Goal: Communication & Community: Share content

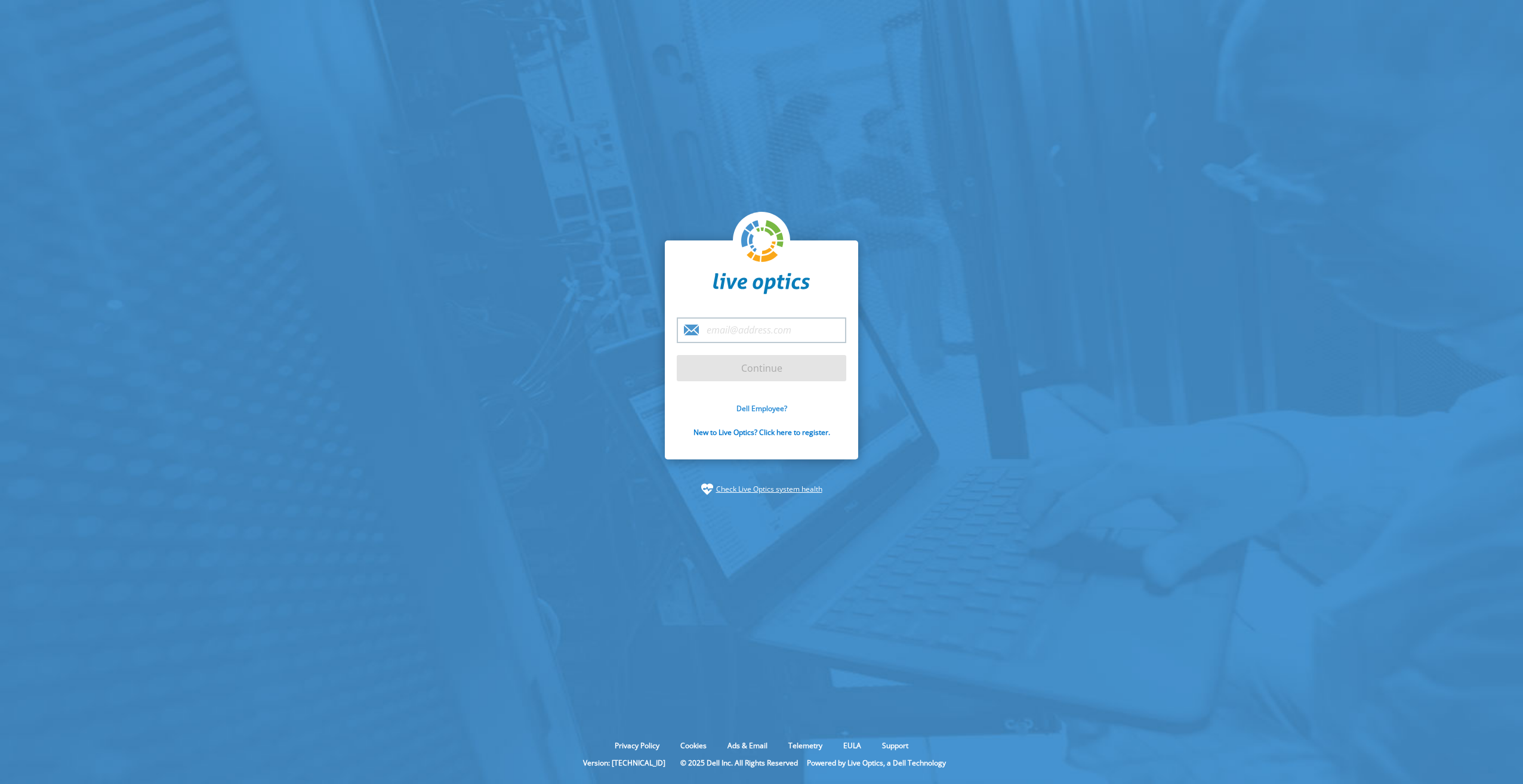
click at [759, 409] on link "Dell Employee?" at bounding box center [762, 409] width 51 height 10
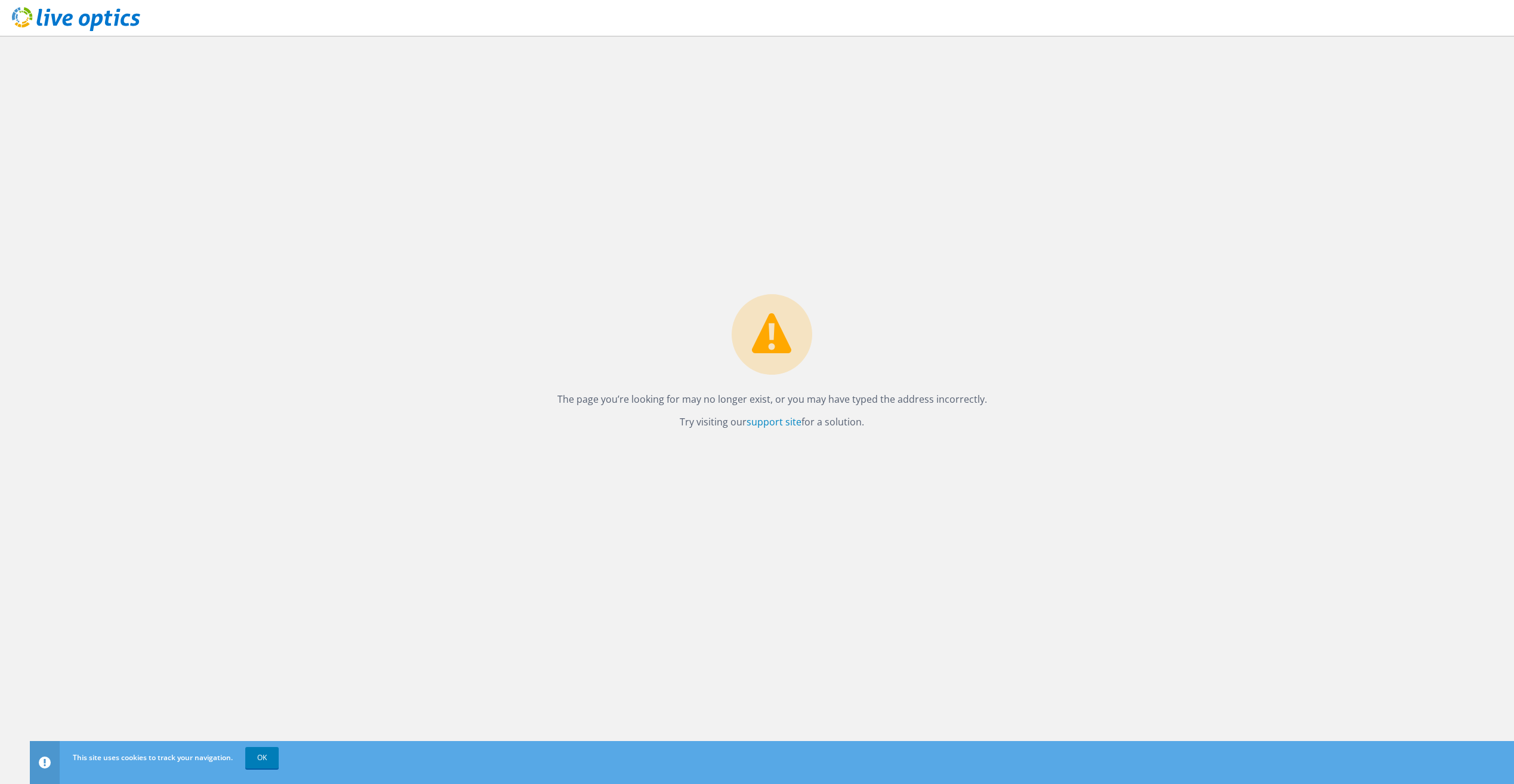
click at [921, 329] on div "The page you’re looking for may no longer exist, or you may have typed the addr…" at bounding box center [772, 365] width 454 height 142
click at [919, 330] on div "The page you’re looking for may no longer exist, or you may have typed the addr…" at bounding box center [772, 365] width 454 height 142
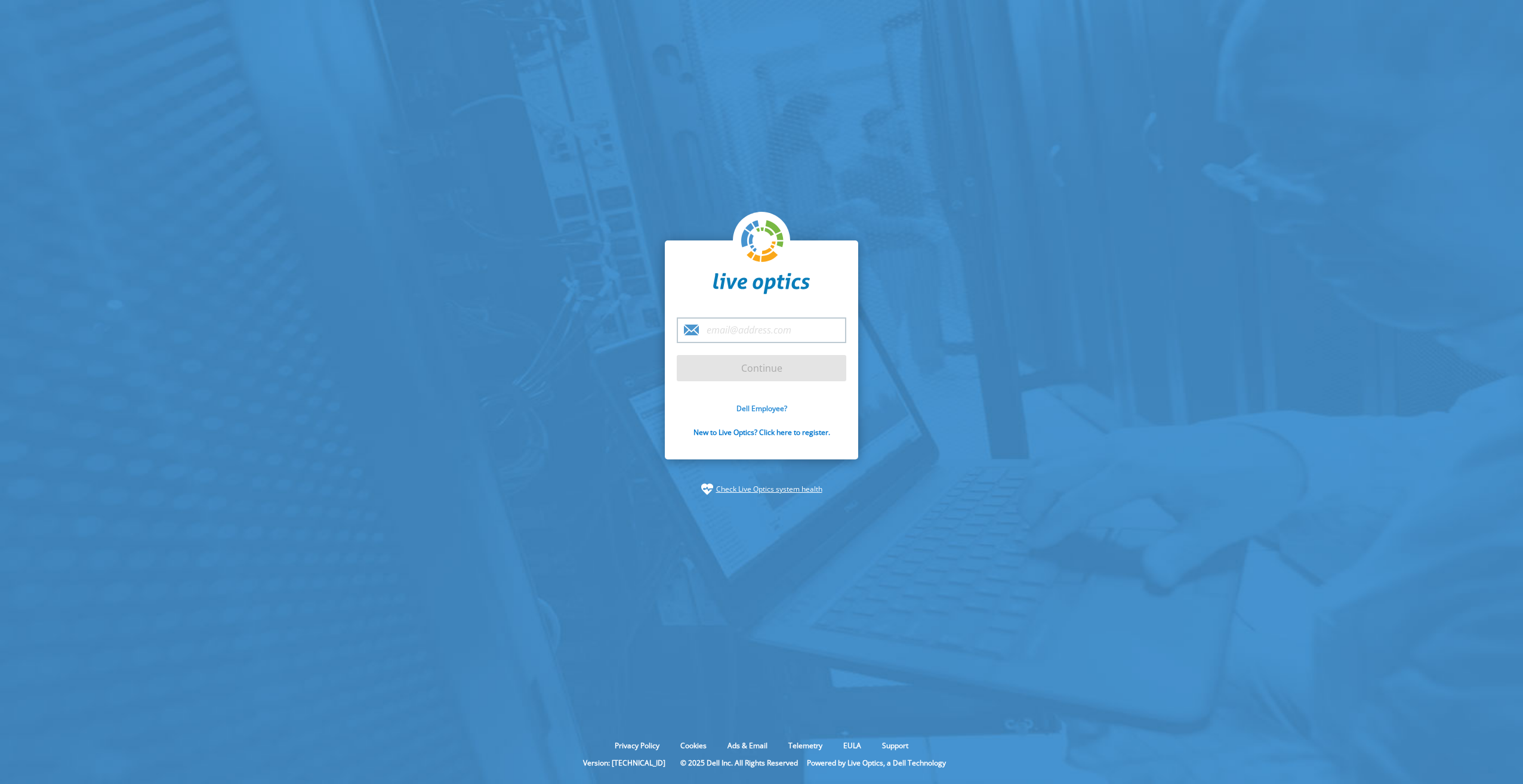
click at [764, 409] on link "Dell Employee?" at bounding box center [762, 409] width 51 height 10
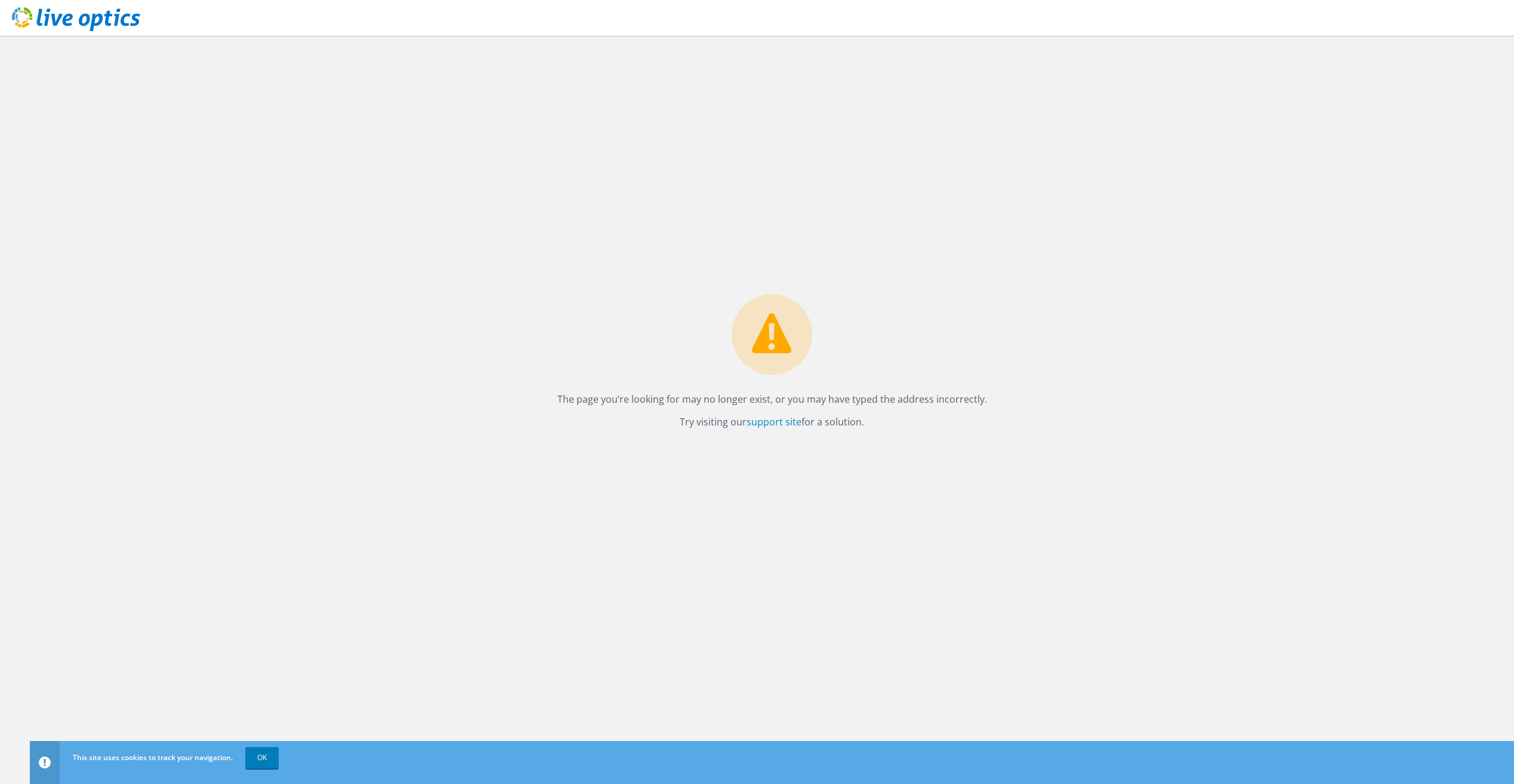
click at [118, 25] on icon at bounding box center [76, 20] width 129 height 25
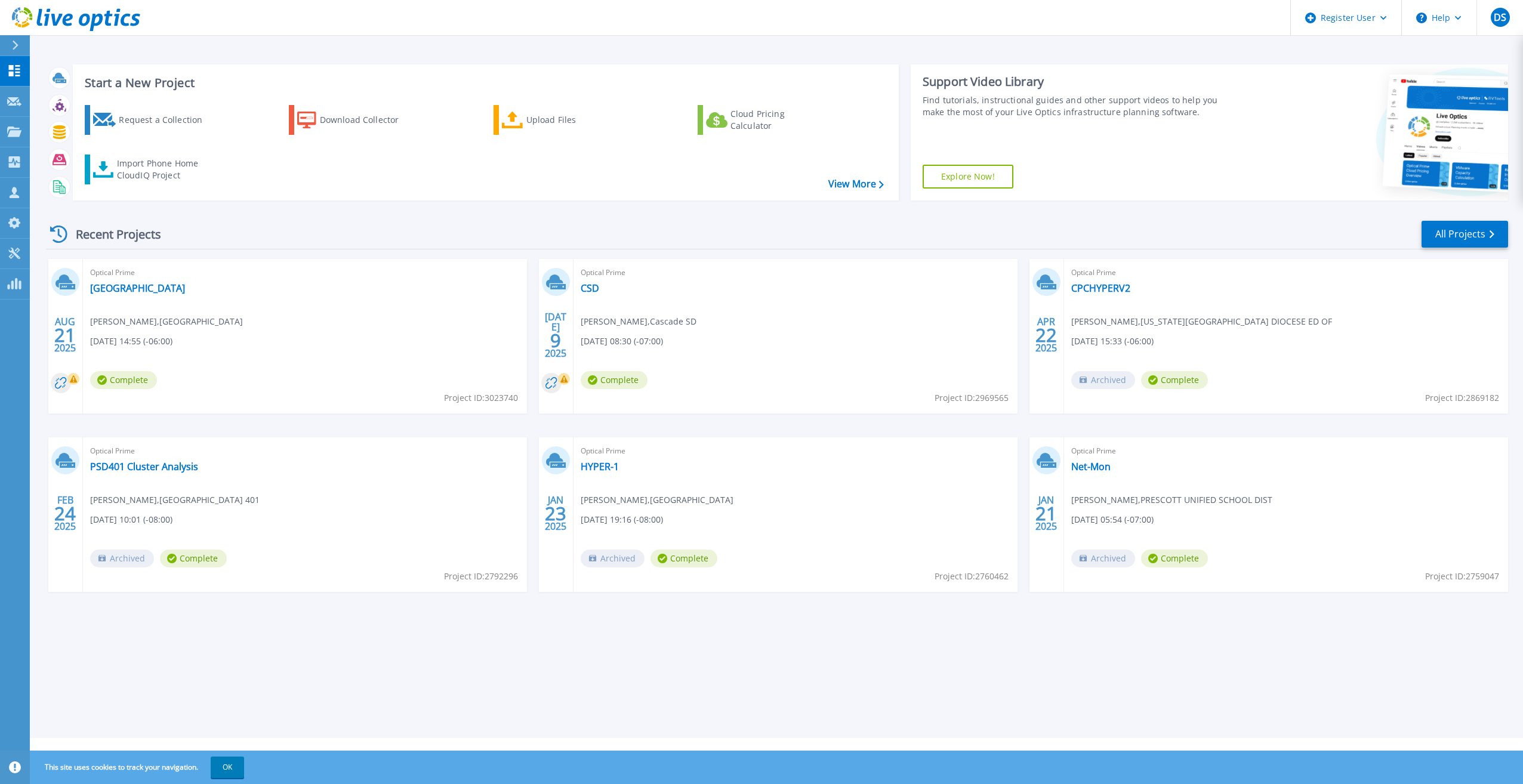
click at [13, 52] on div at bounding box center [20, 45] width 19 height 20
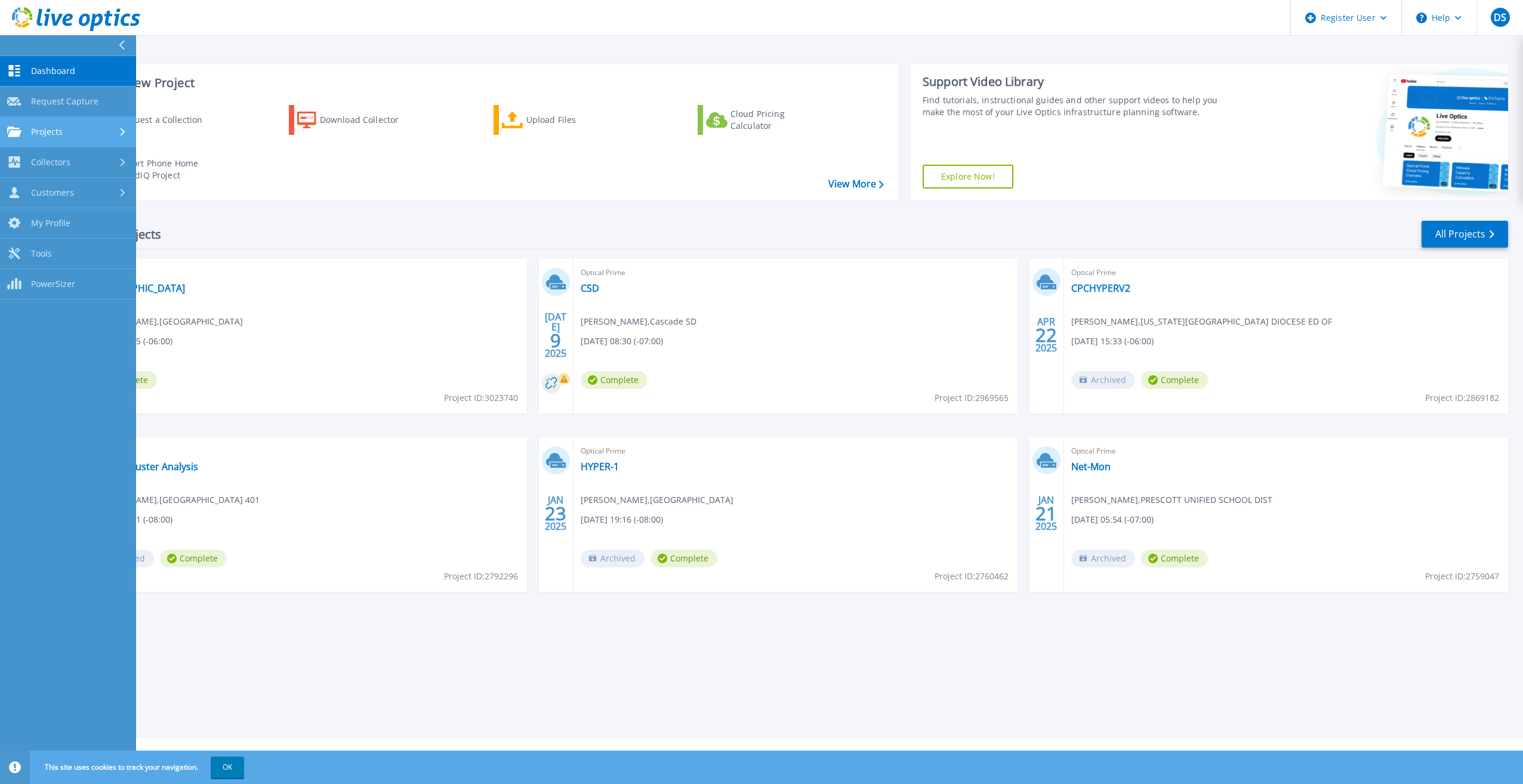
click at [79, 132] on div "Projects" at bounding box center [68, 131] width 122 height 11
click at [92, 163] on link "Search Projects" at bounding box center [68, 163] width 136 height 30
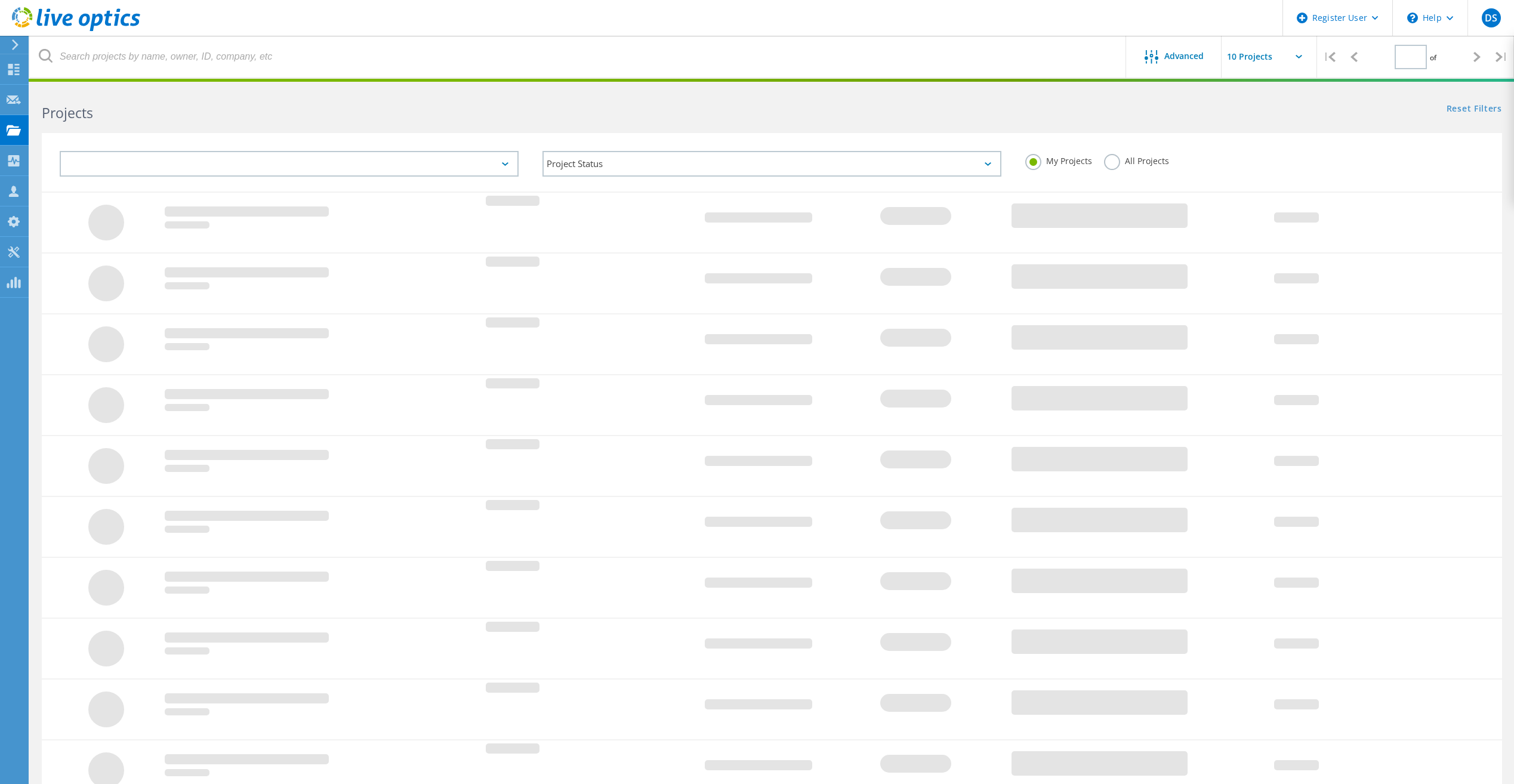
type input "1"
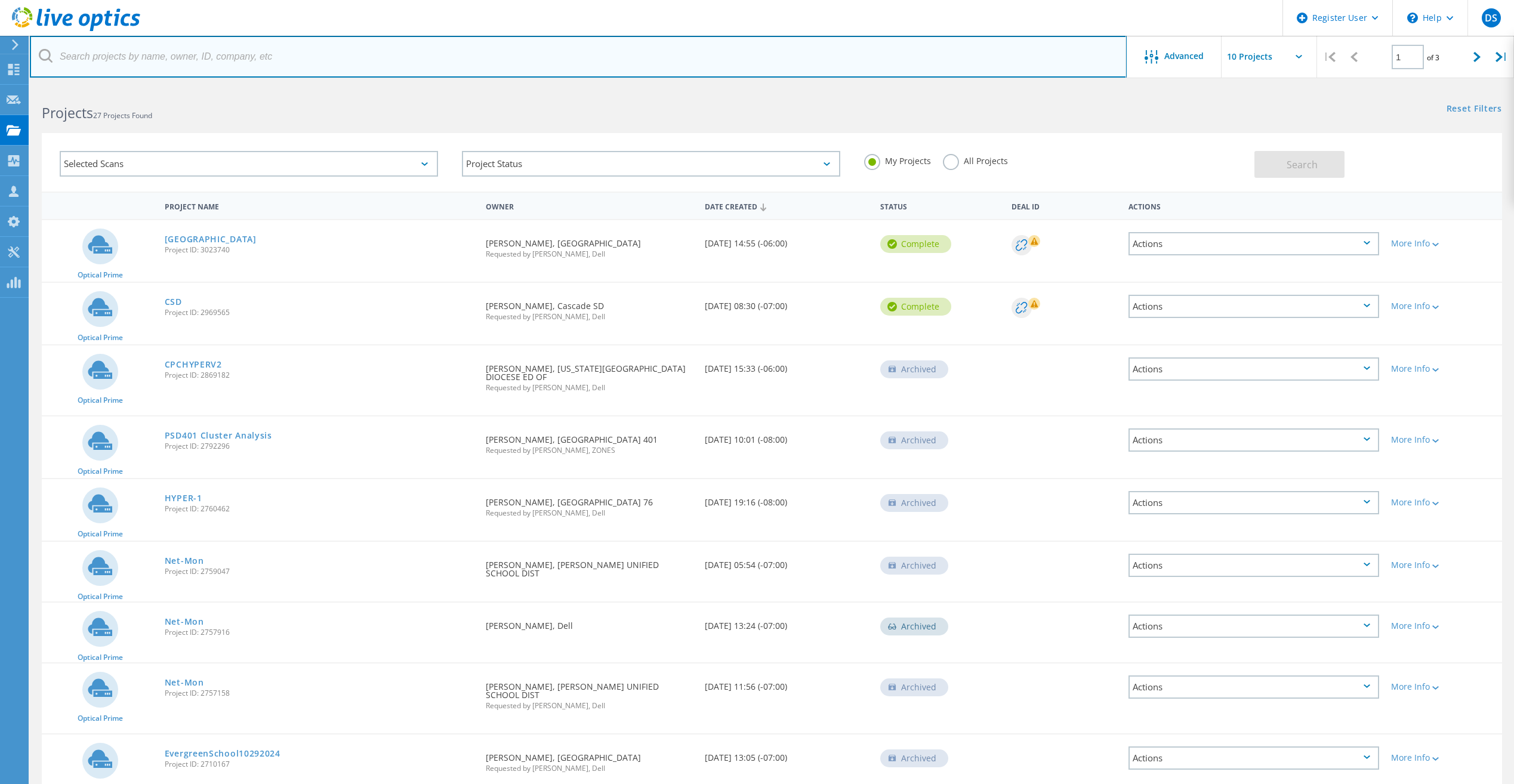
click at [269, 61] on input "text" at bounding box center [578, 57] width 1097 height 42
paste input "3195244"
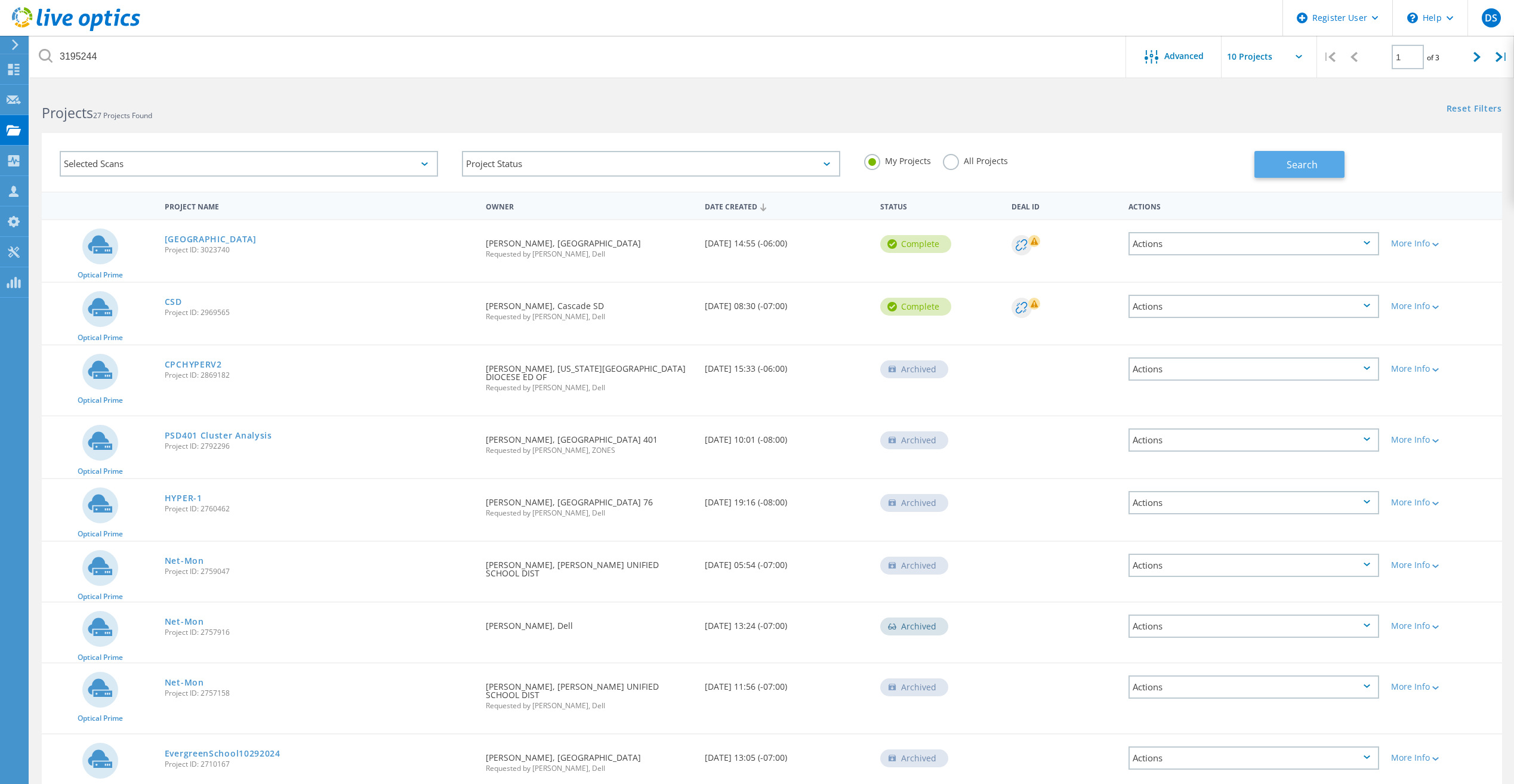
click at [1308, 155] on button "Search" at bounding box center [1299, 164] width 90 height 27
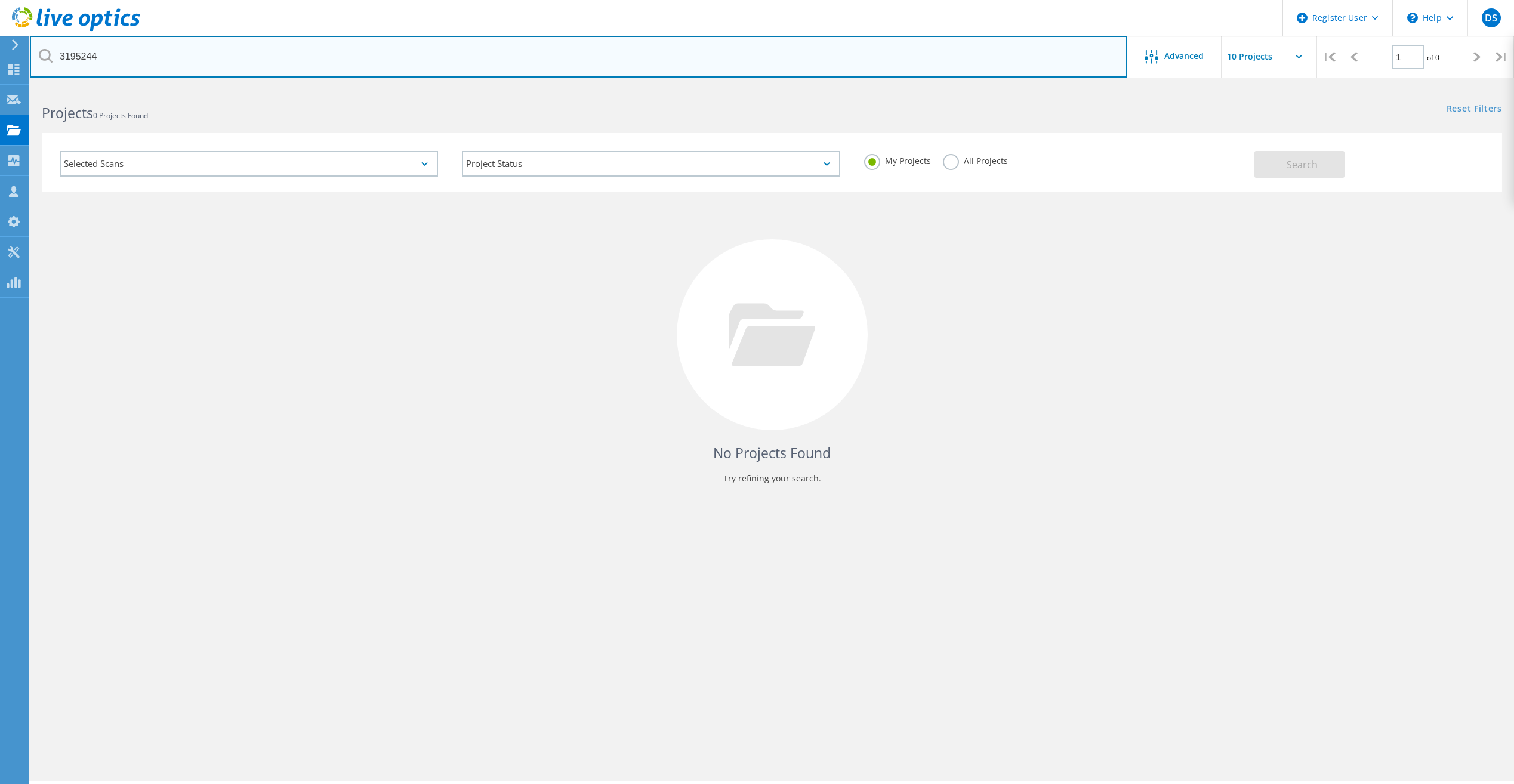
click at [220, 59] on input "3195244" at bounding box center [578, 57] width 1097 height 42
type input "W"
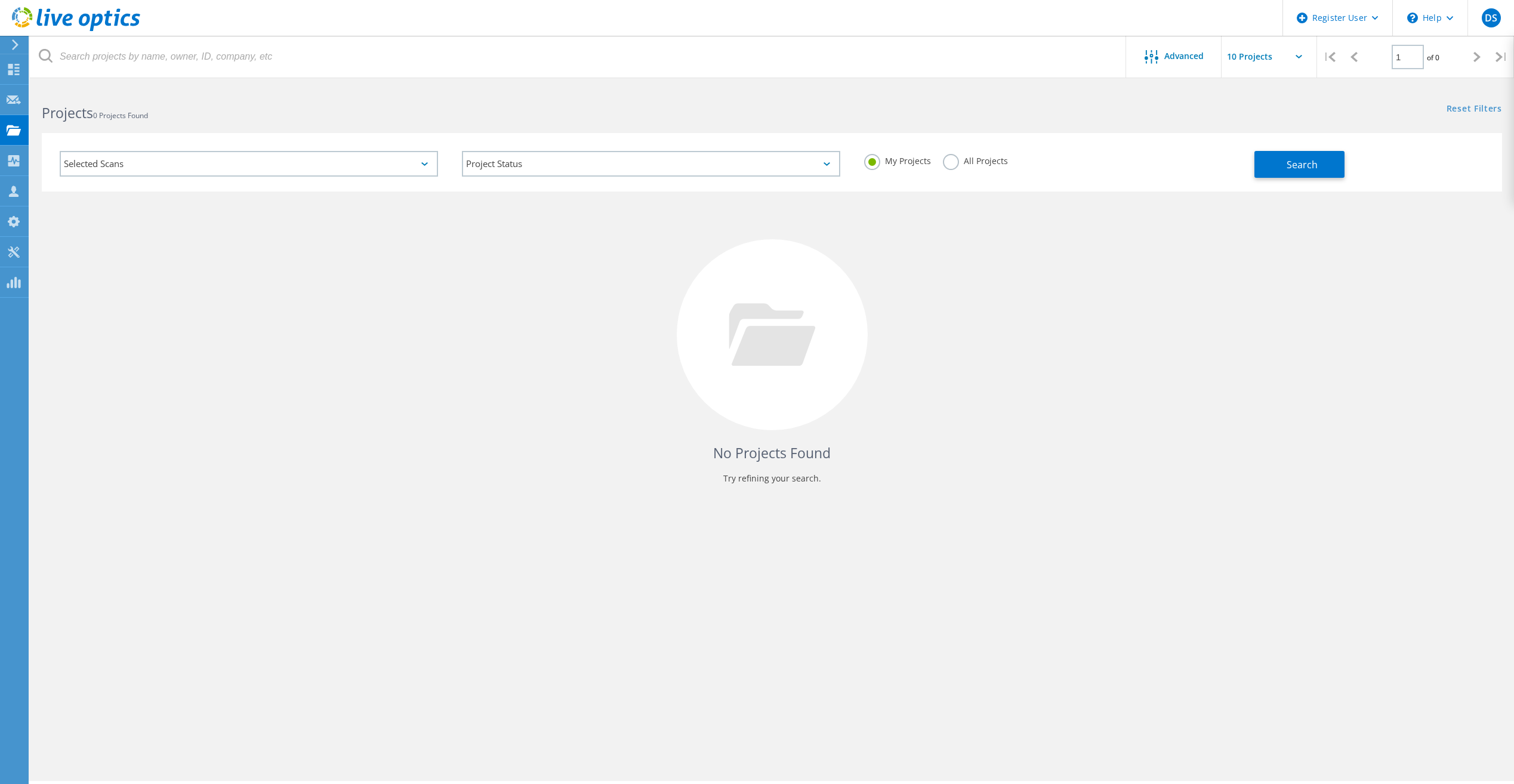
click at [951, 155] on label "All Projects" at bounding box center [975, 160] width 65 height 12
click at [0, 0] on input "All Projects" at bounding box center [0, 0] width 0 height 0
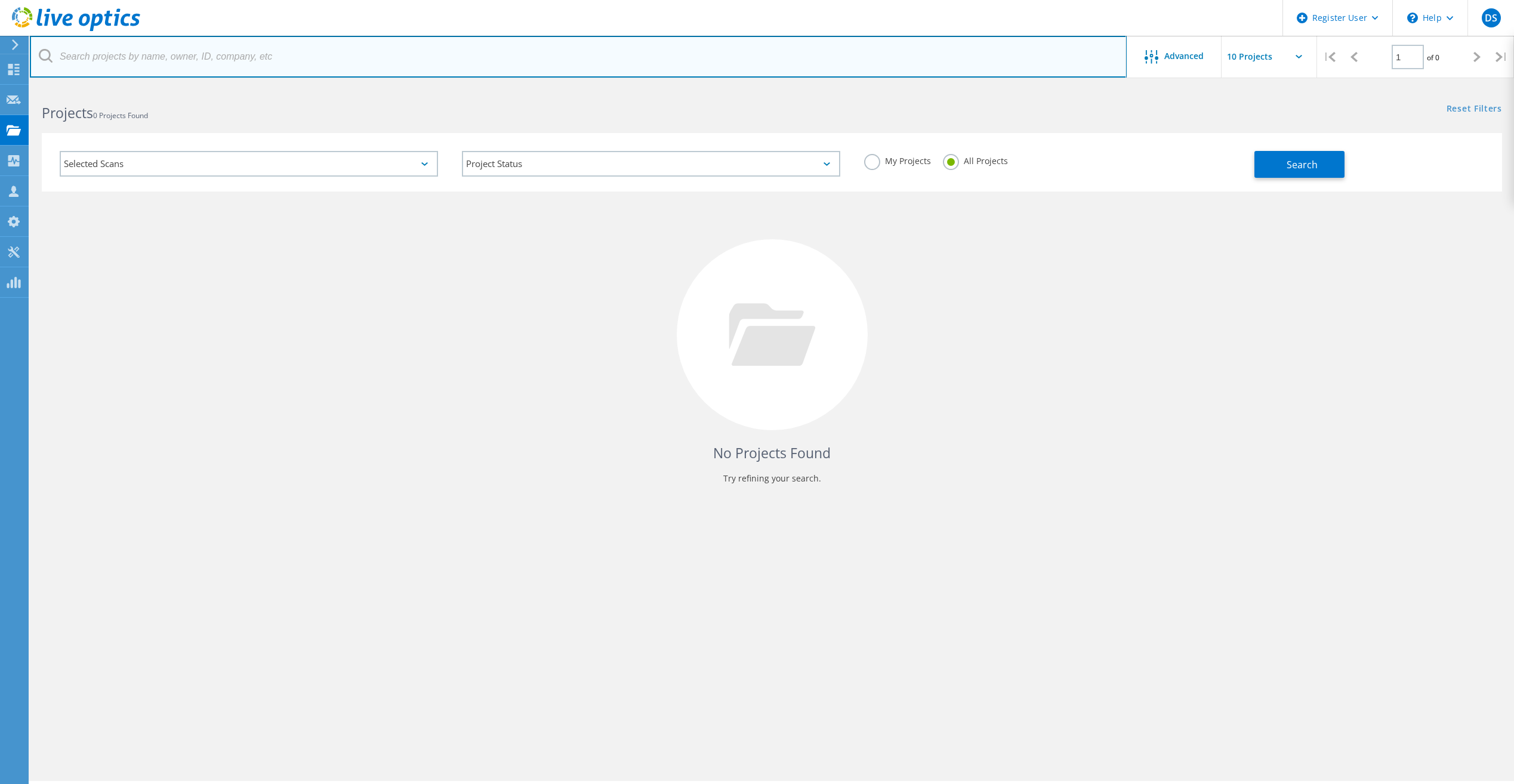
click at [306, 53] on input "text" at bounding box center [578, 57] width 1097 height 42
paste input "3195244"
type input "3195244"
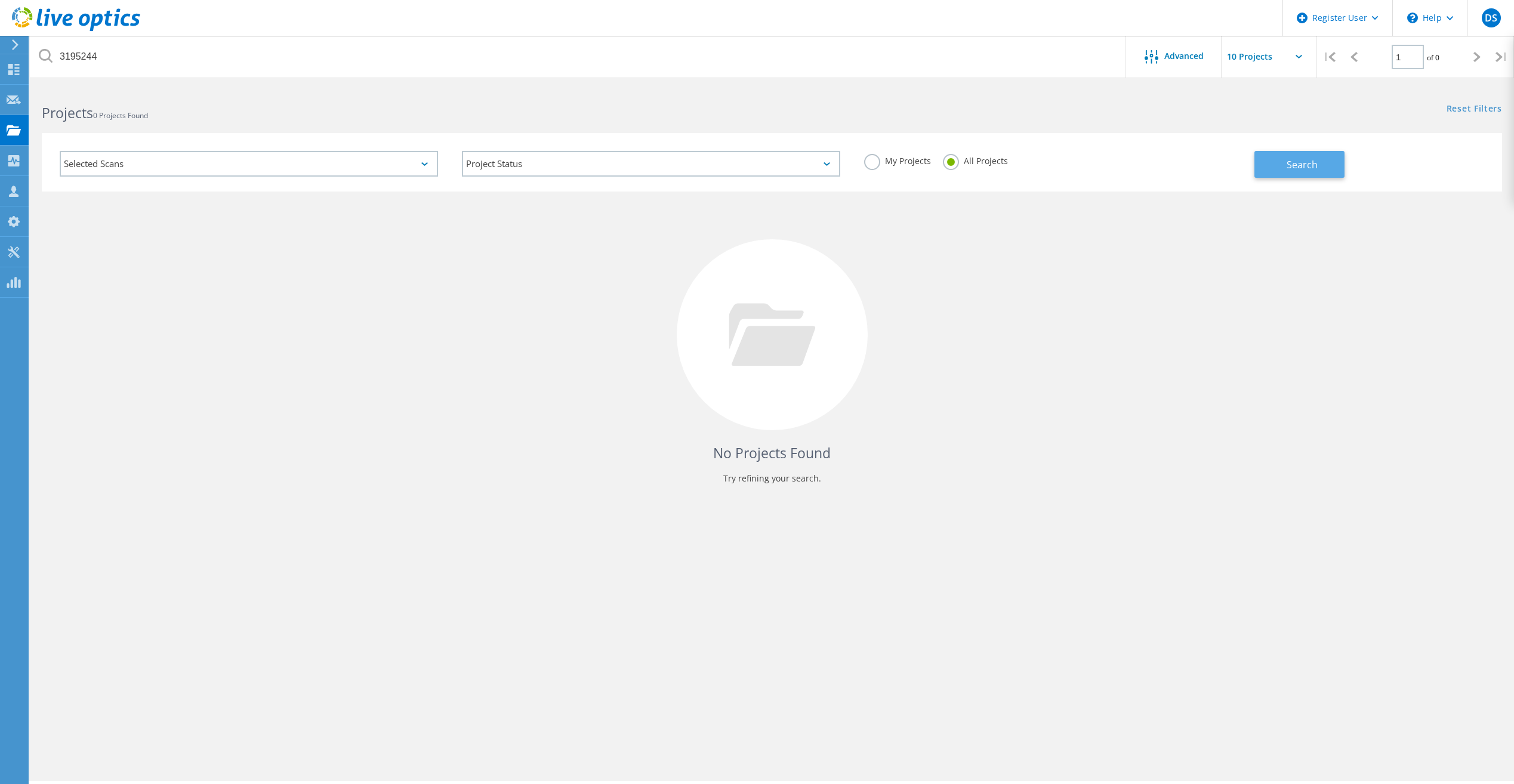
click at [1328, 171] on button "Search" at bounding box center [1299, 164] width 90 height 27
click at [345, 164] on div "Selected Scans" at bounding box center [248, 163] width 378 height 25
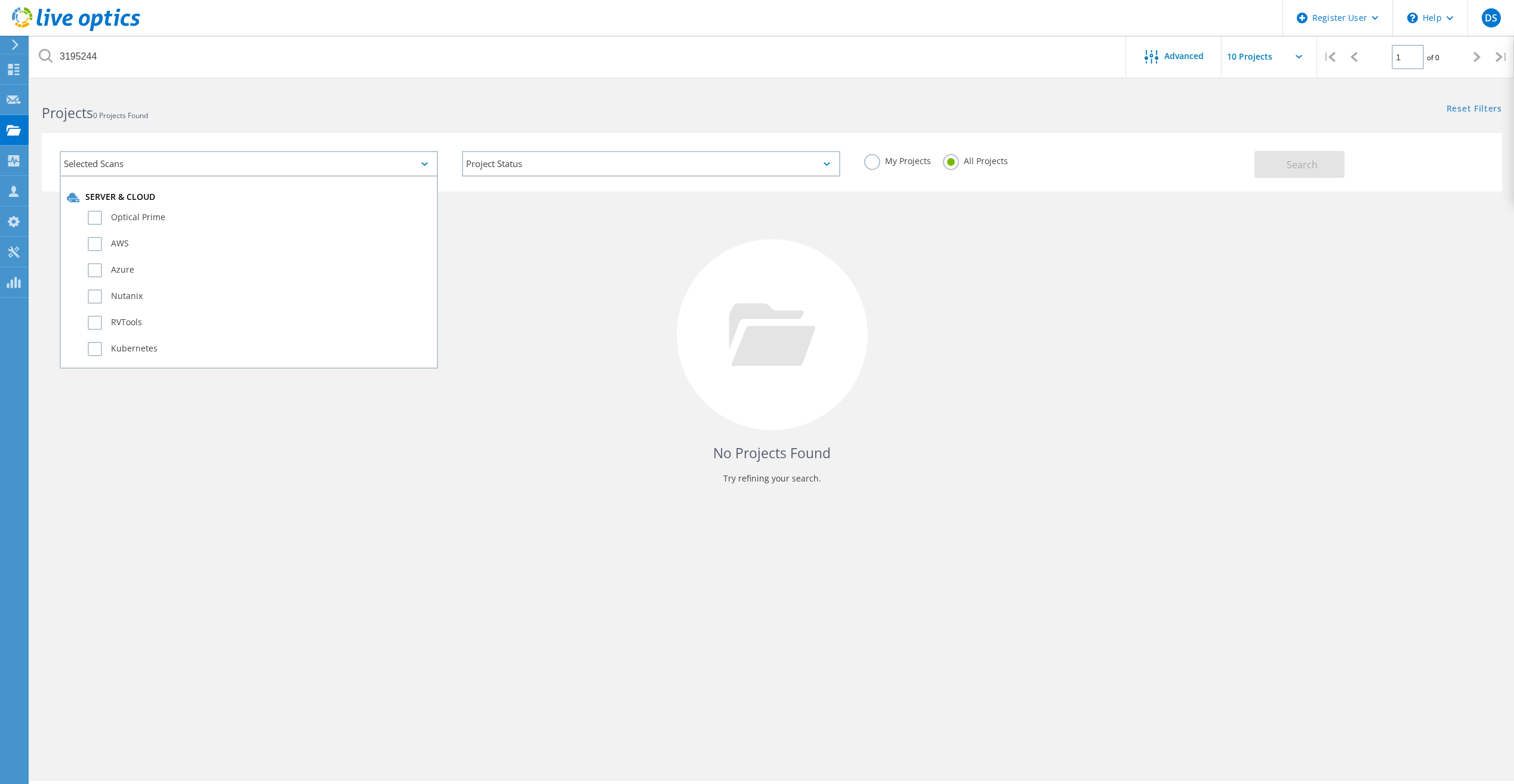
click at [345, 164] on div "Selected Scans" at bounding box center [248, 163] width 378 height 25
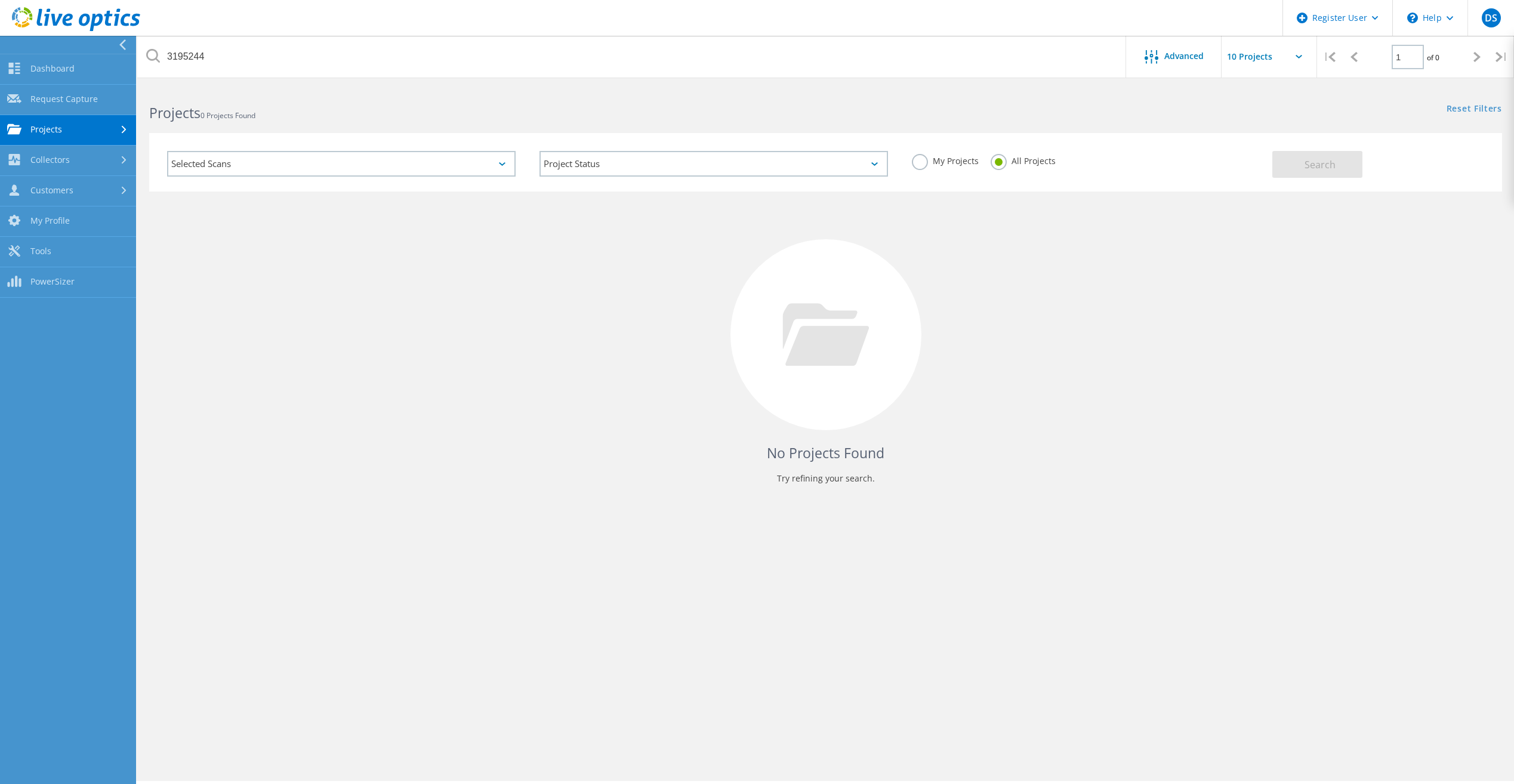
click at [126, 45] on icon at bounding box center [123, 44] width 9 height 11
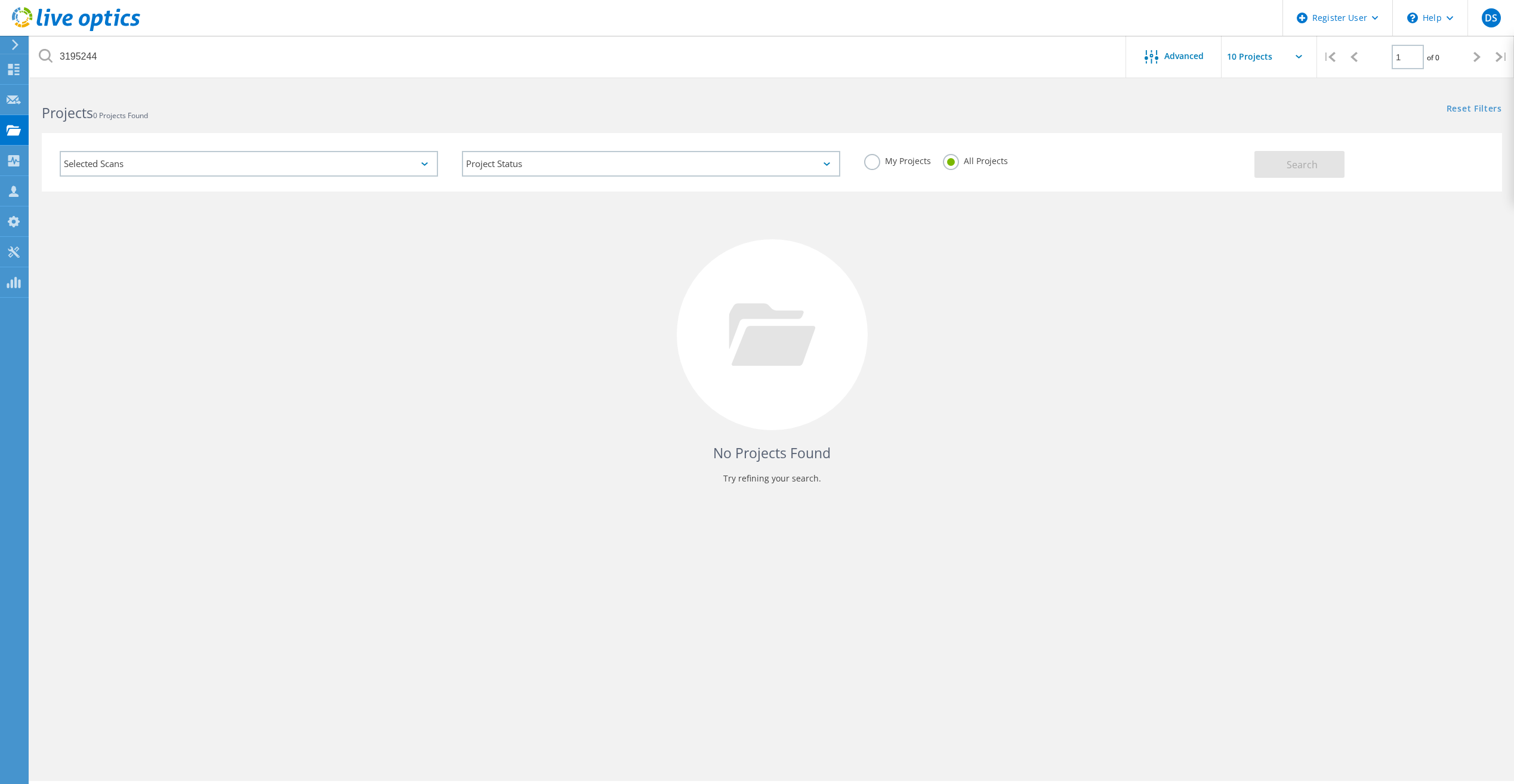
click at [20, 42] on div at bounding box center [13, 44] width 18 height 11
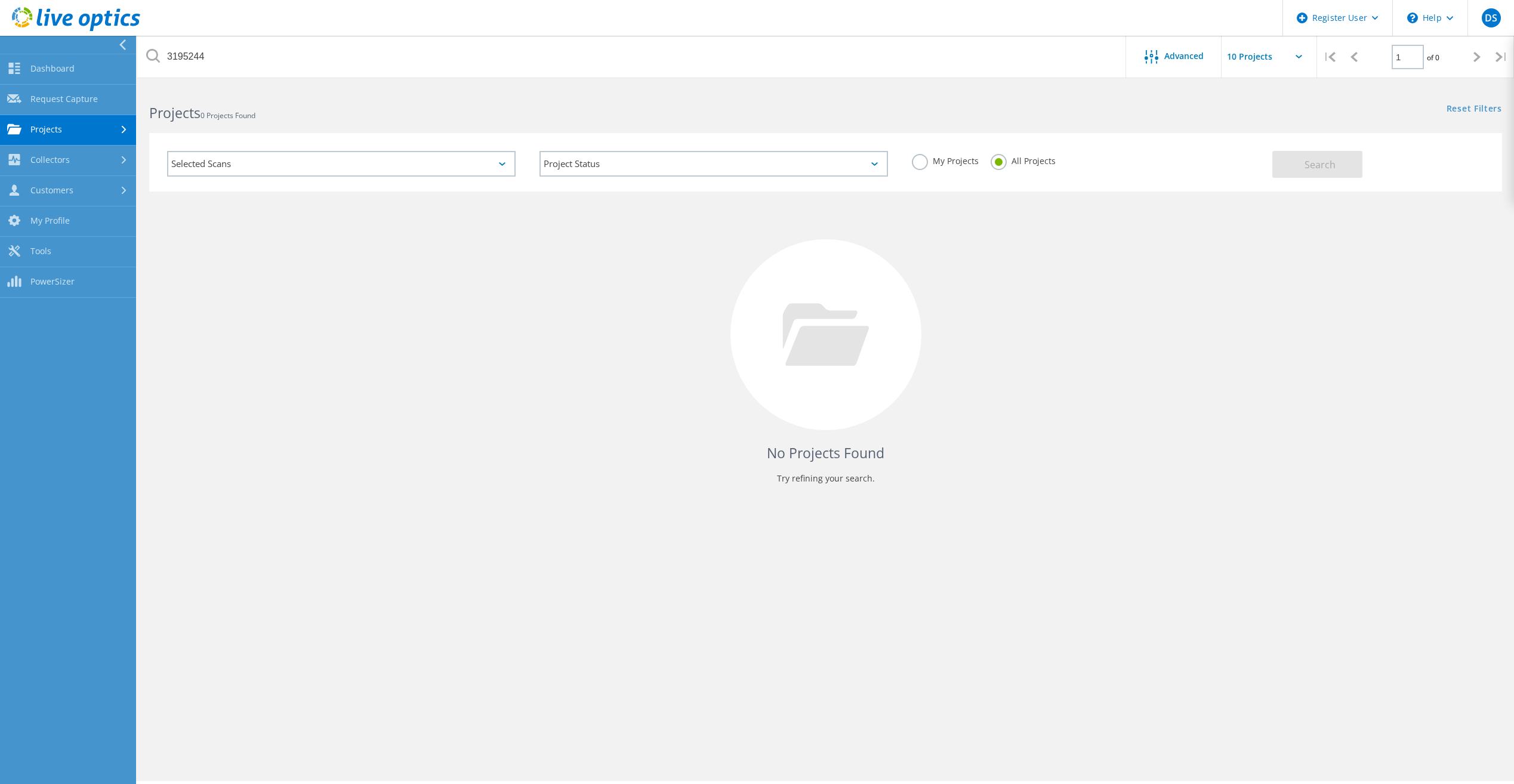
click at [74, 10] on icon at bounding box center [76, 20] width 129 height 25
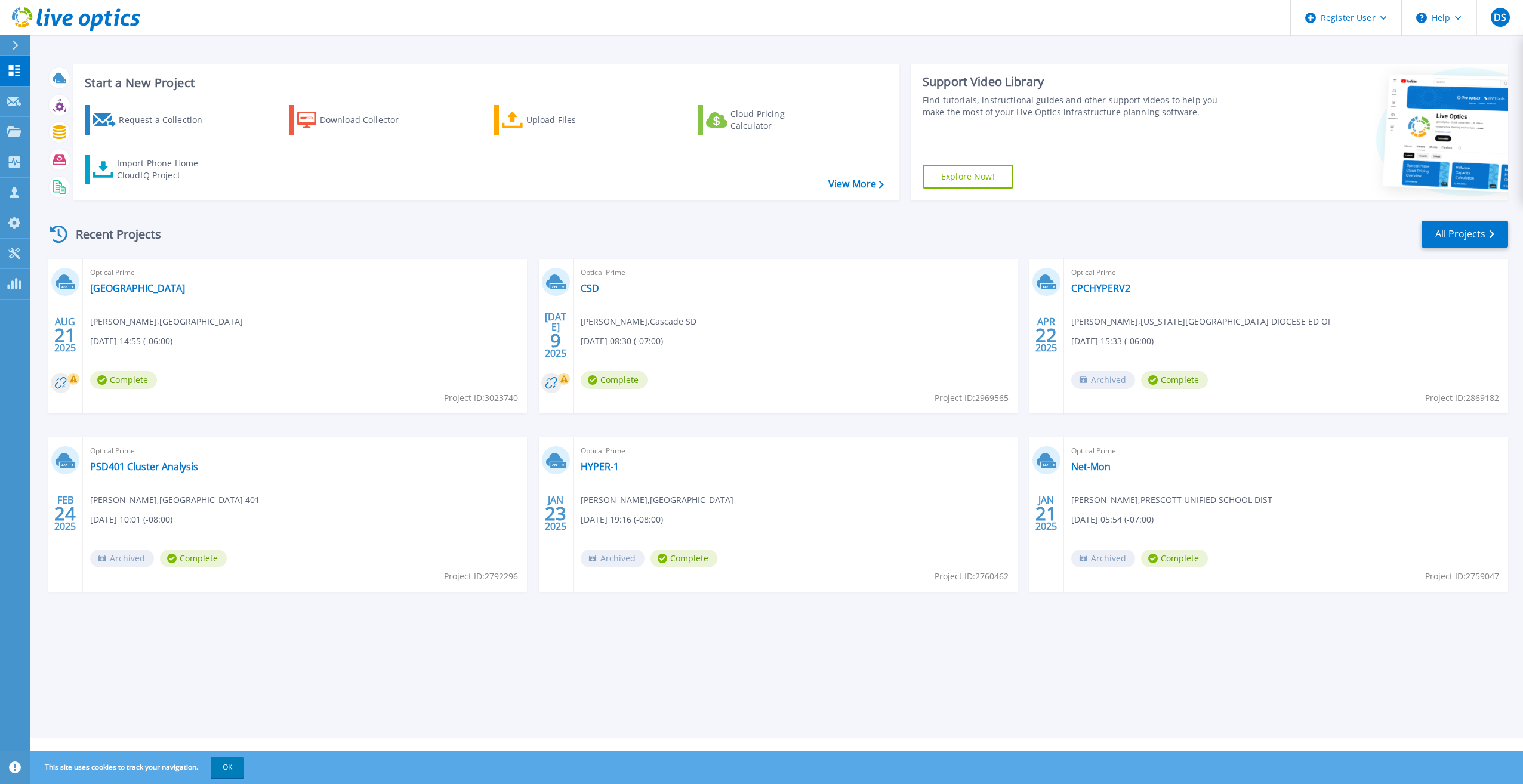
click at [137, 229] on div "Recent Projects" at bounding box center [111, 234] width 131 height 29
click at [1485, 237] on link "All Projects" at bounding box center [1465, 234] width 86 height 27
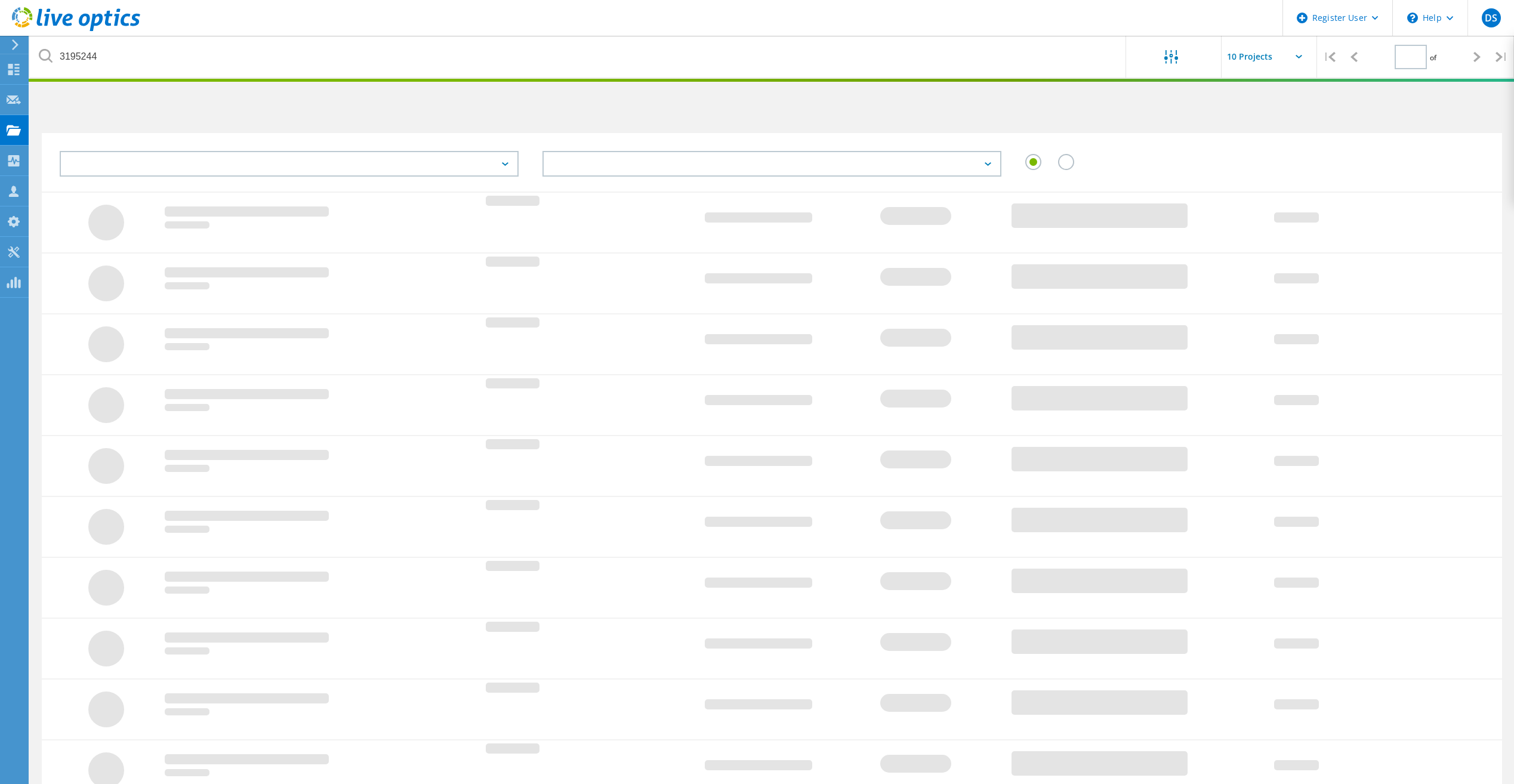
type input "1"
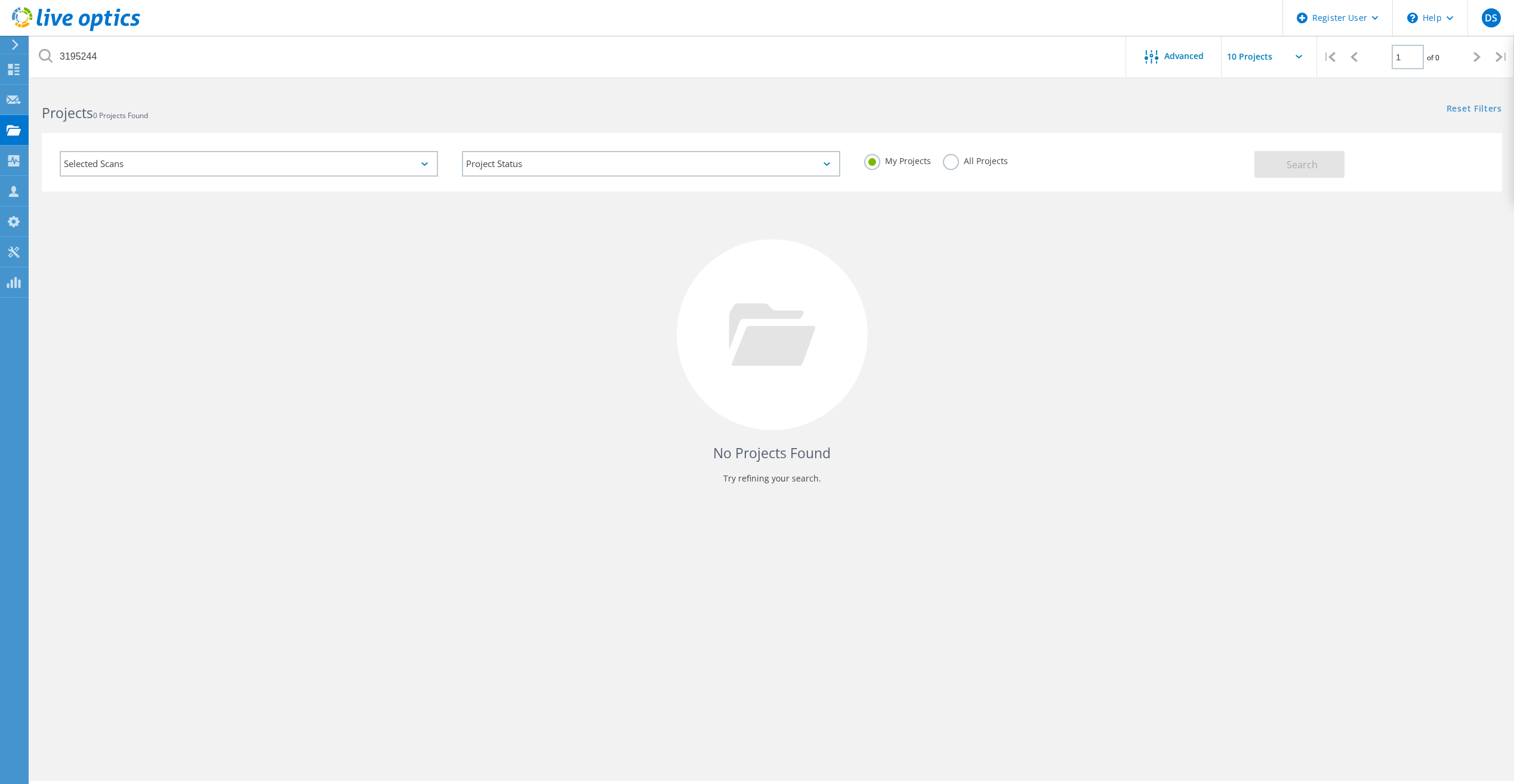
click at [952, 166] on label "All Projects" at bounding box center [975, 160] width 65 height 12
click at [0, 0] on input "All Projects" at bounding box center [0, 0] width 0 height 0
click at [1263, 169] on button "Search" at bounding box center [1299, 164] width 90 height 27
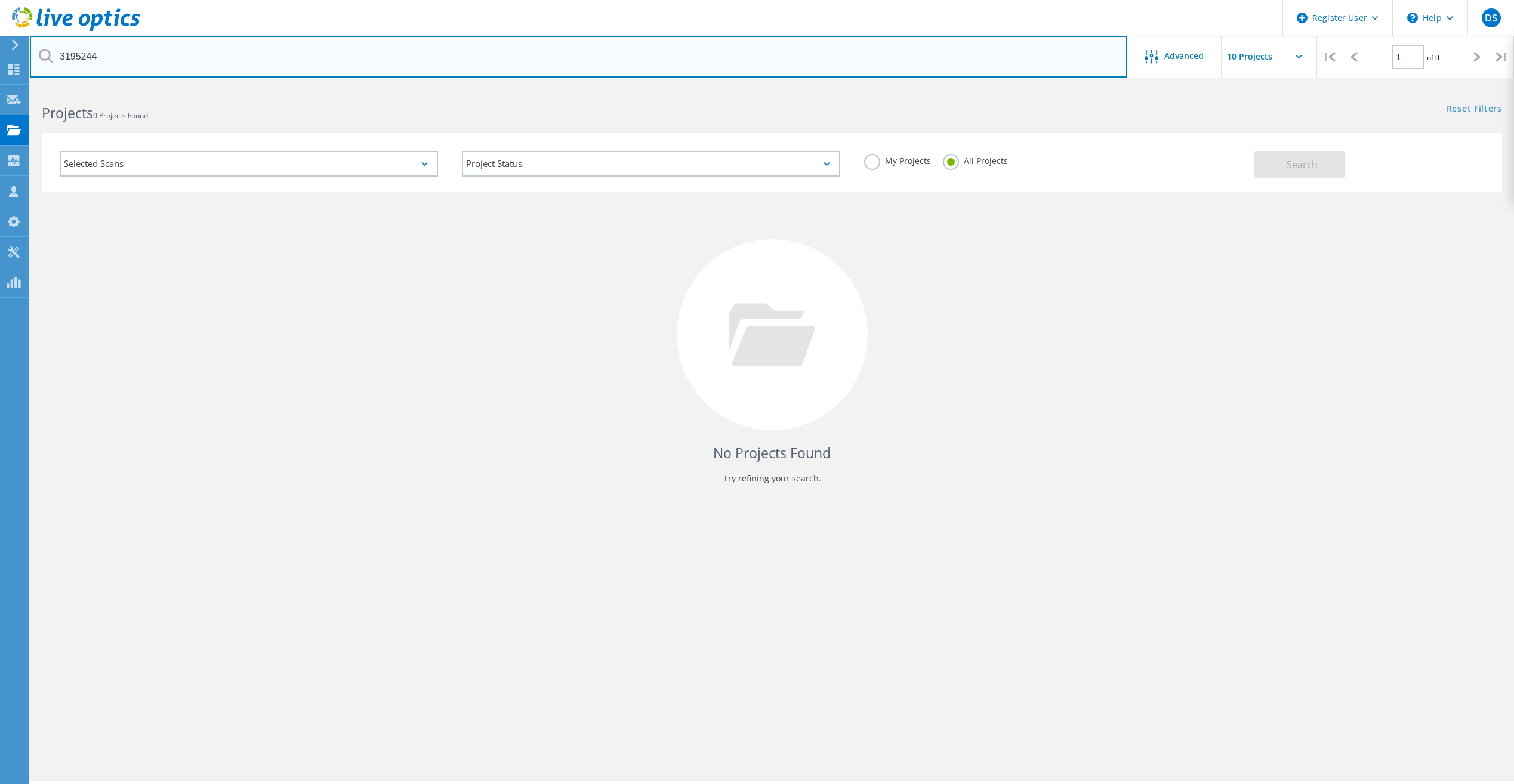
drag, startPoint x: 144, startPoint y: 58, endPoint x: -54, endPoint y: 35, distance: 199.3
click at [0, 35] on html "Register User \n Help Explore Helpful Articles Contact Support DS Dell User [PE…" at bounding box center [757, 408] width 1514 height 817
click at [128, 54] on input "Western" at bounding box center [578, 57] width 1097 height 42
click at [128, 55] on input "Western" at bounding box center [578, 57] width 1097 height 42
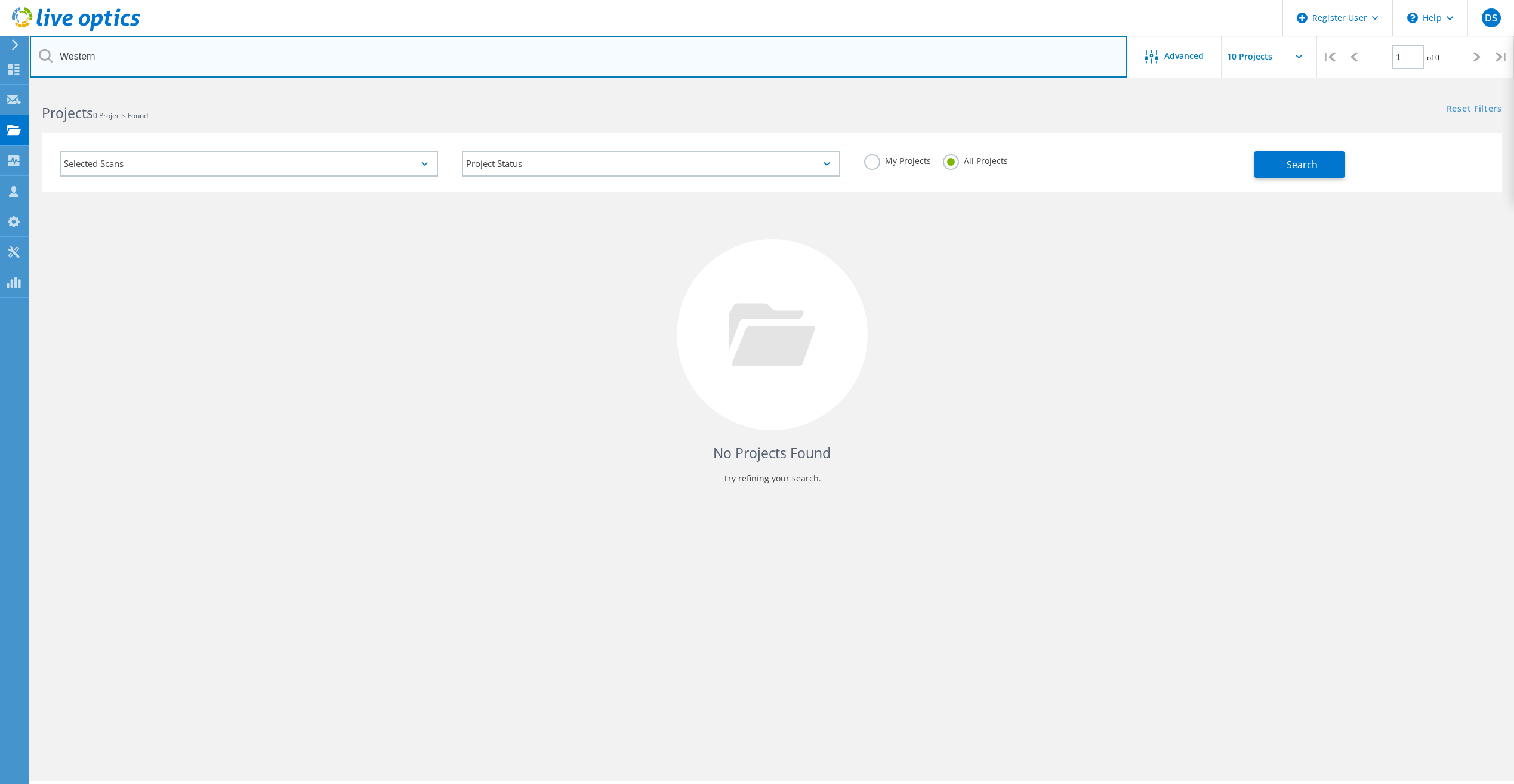
paste input "ESTERN INTERSTATE COMM HI ED"
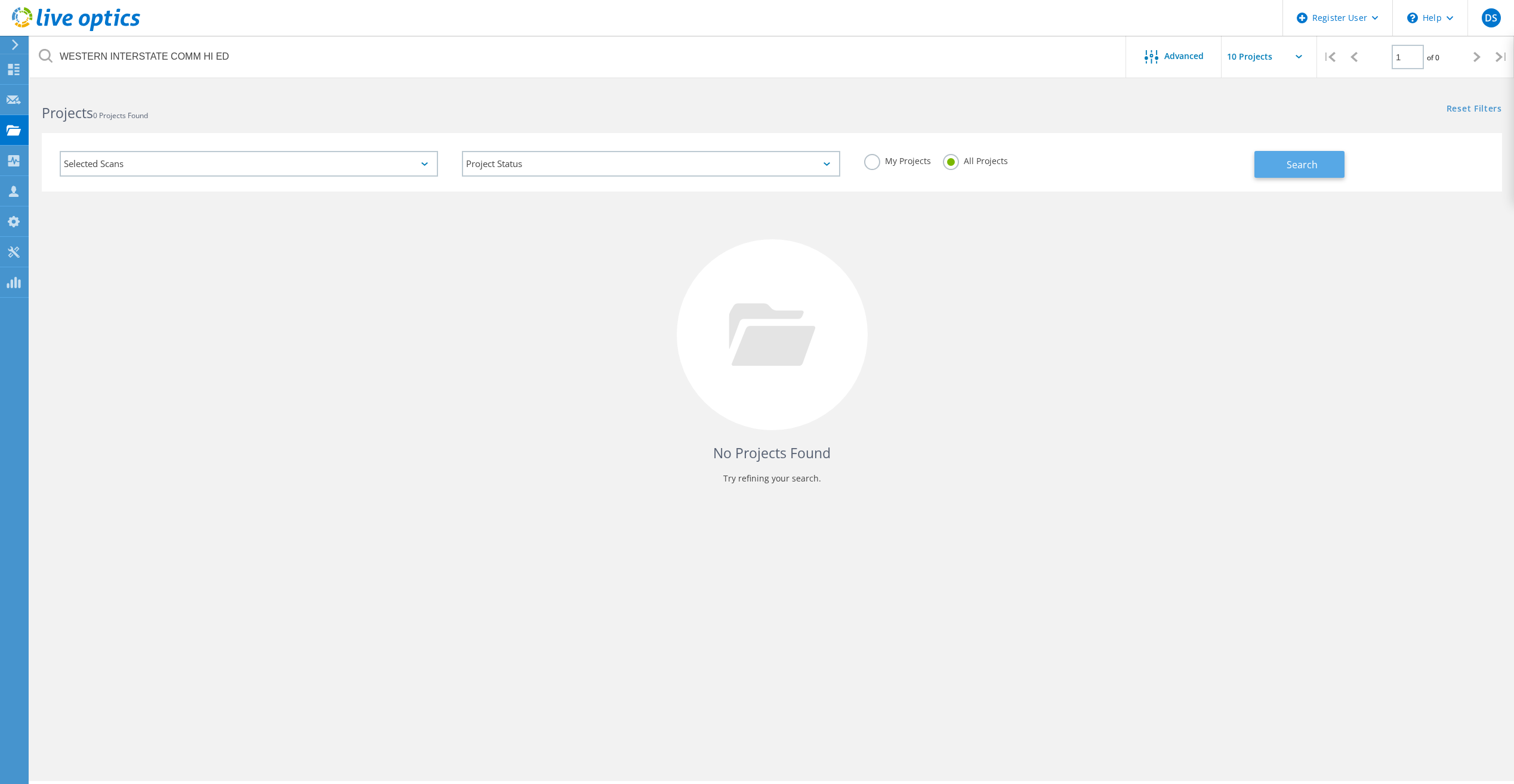
click at [1283, 160] on button "Search" at bounding box center [1299, 164] width 90 height 27
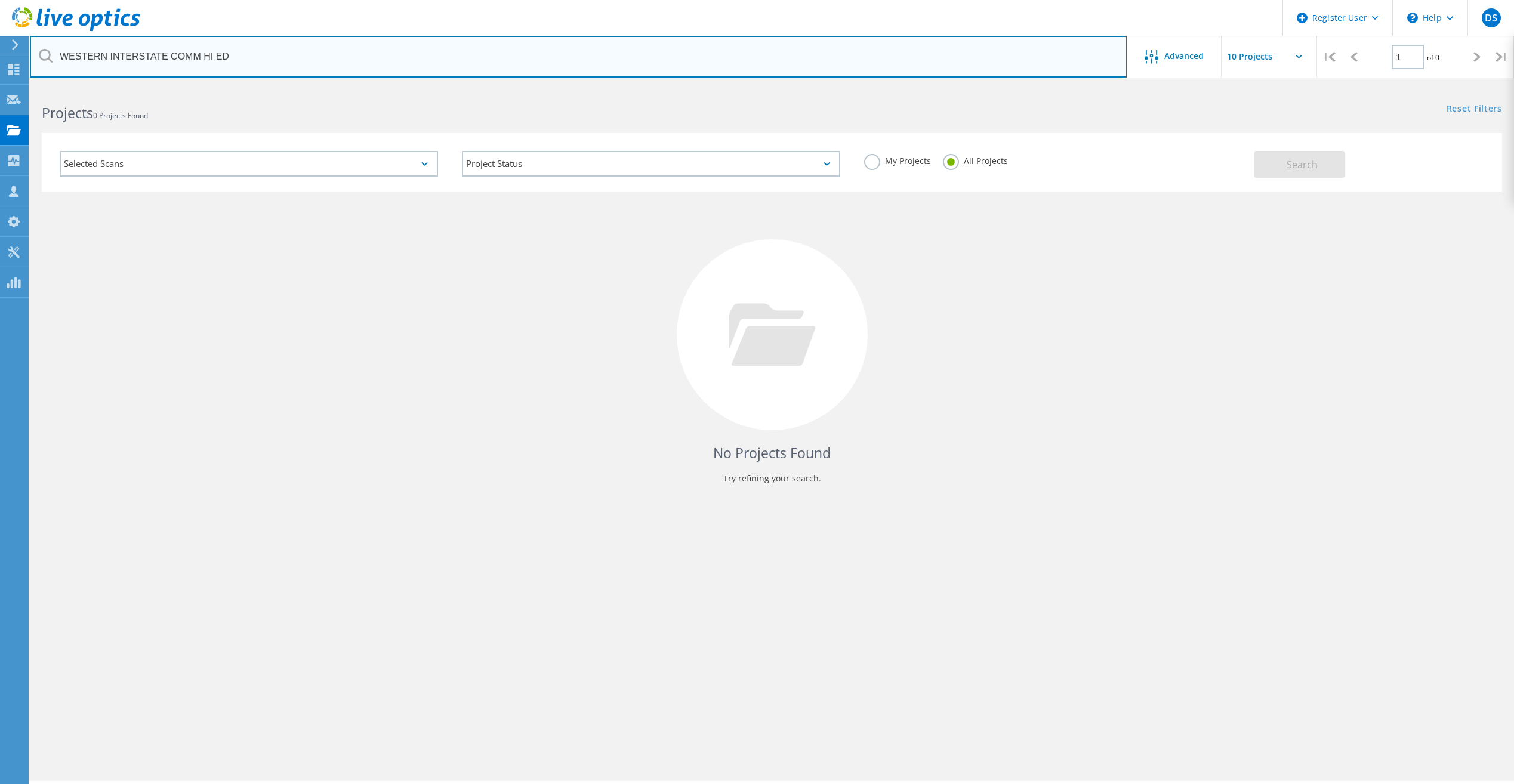
drag, startPoint x: 242, startPoint y: 63, endPoint x: 174, endPoint y: 55, distance: 68.5
click at [174, 55] on input "WESTERN INTERSTATE COMM HI ED" at bounding box center [578, 57] width 1097 height 42
type input "WESTERN INTERSTATE"
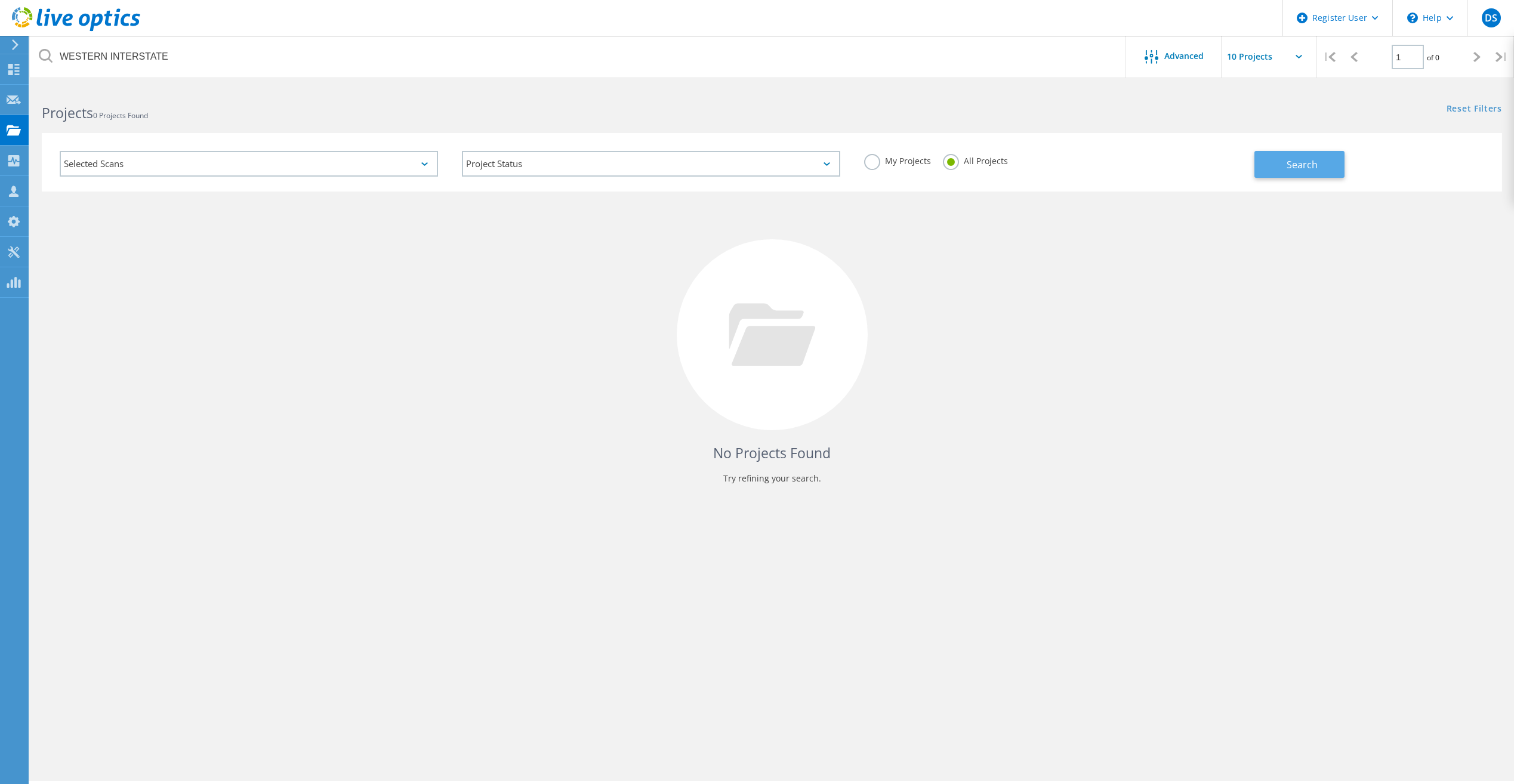
click at [1310, 167] on span "Search" at bounding box center [1302, 165] width 31 height 13
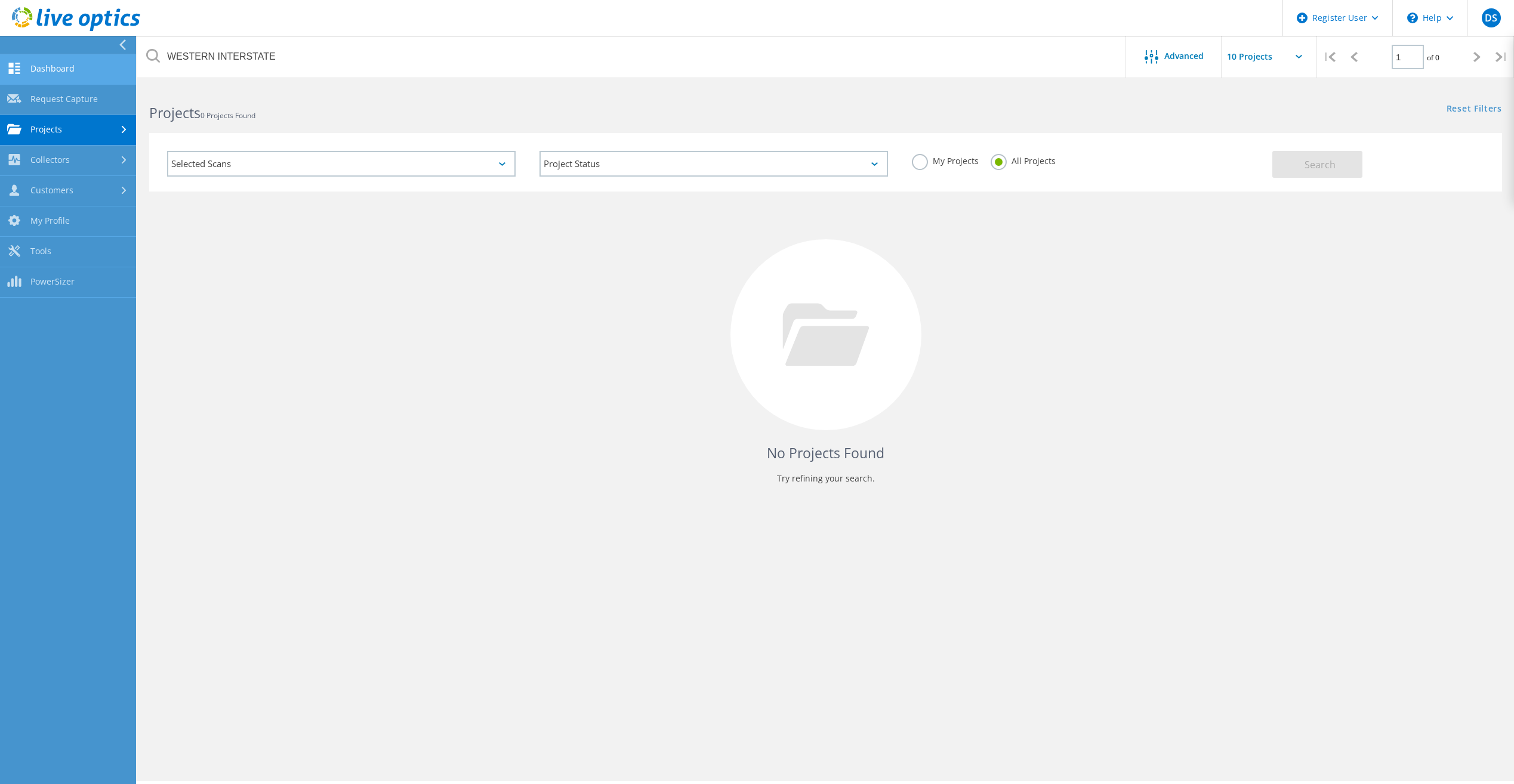
click at [46, 64] on link "Dashboard" at bounding box center [68, 70] width 136 height 30
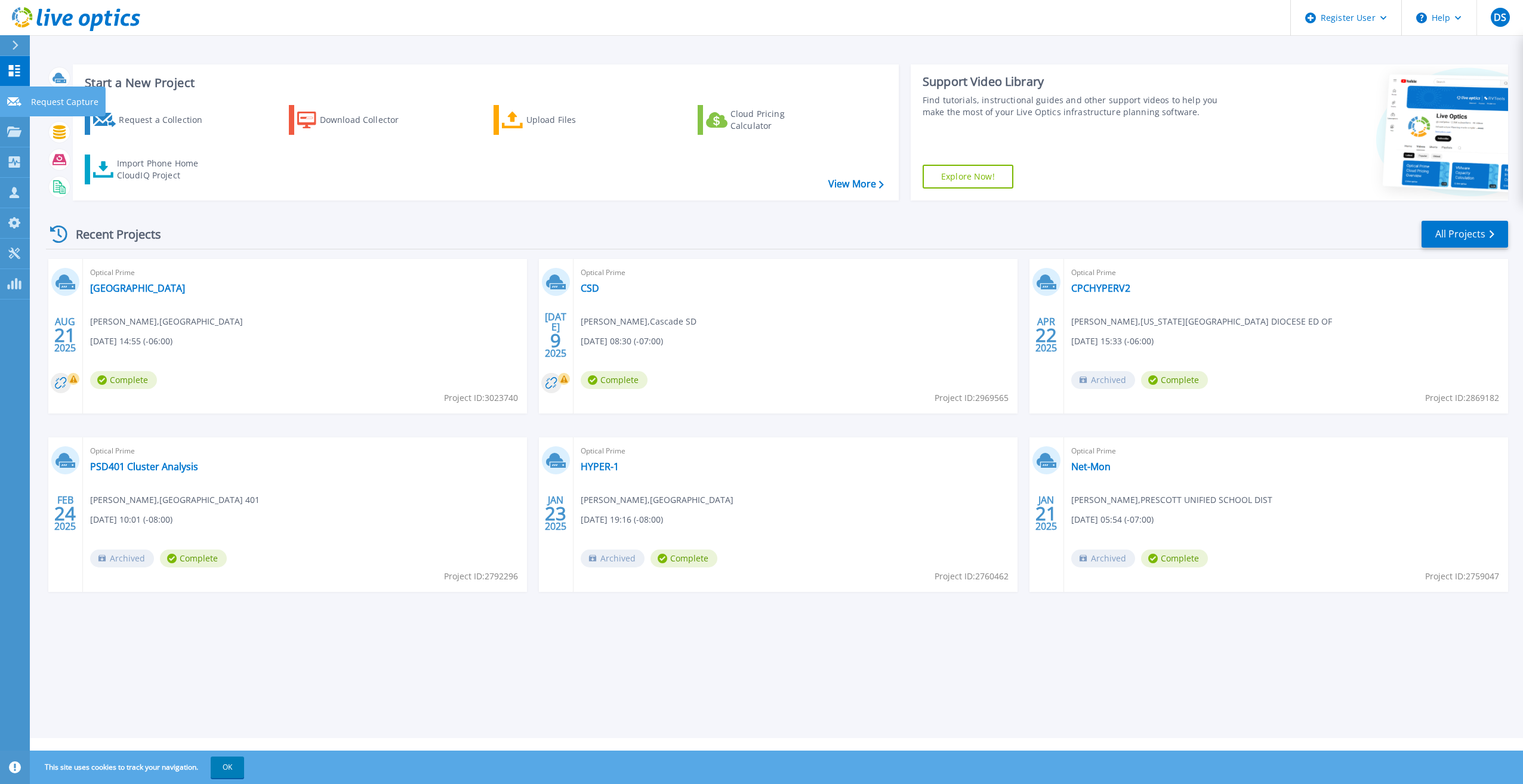
click at [17, 105] on icon at bounding box center [15, 102] width 15 height 9
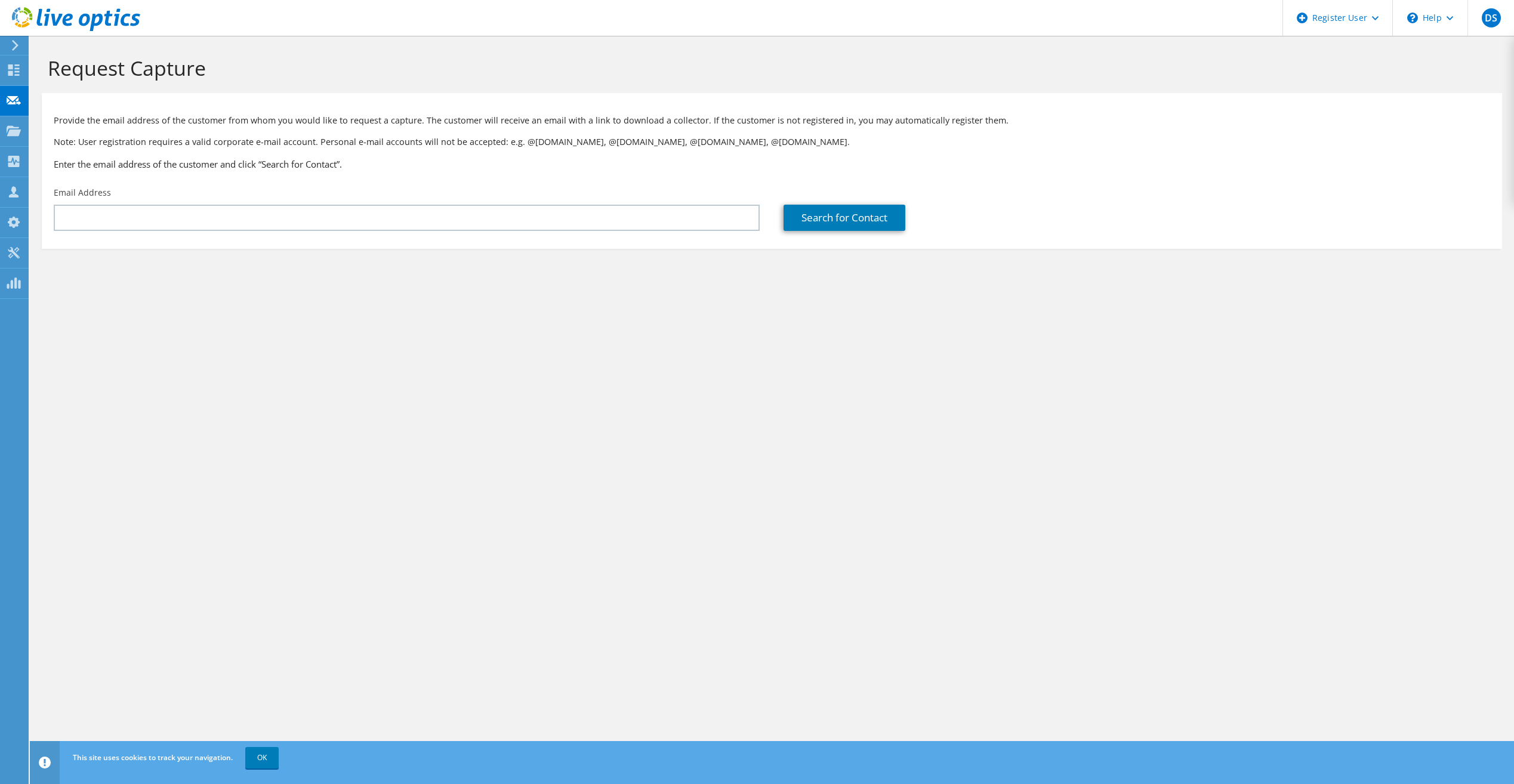
click at [17, 39] on div at bounding box center [70, 20] width 140 height 40
click at [12, 48] on icon at bounding box center [15, 45] width 9 height 11
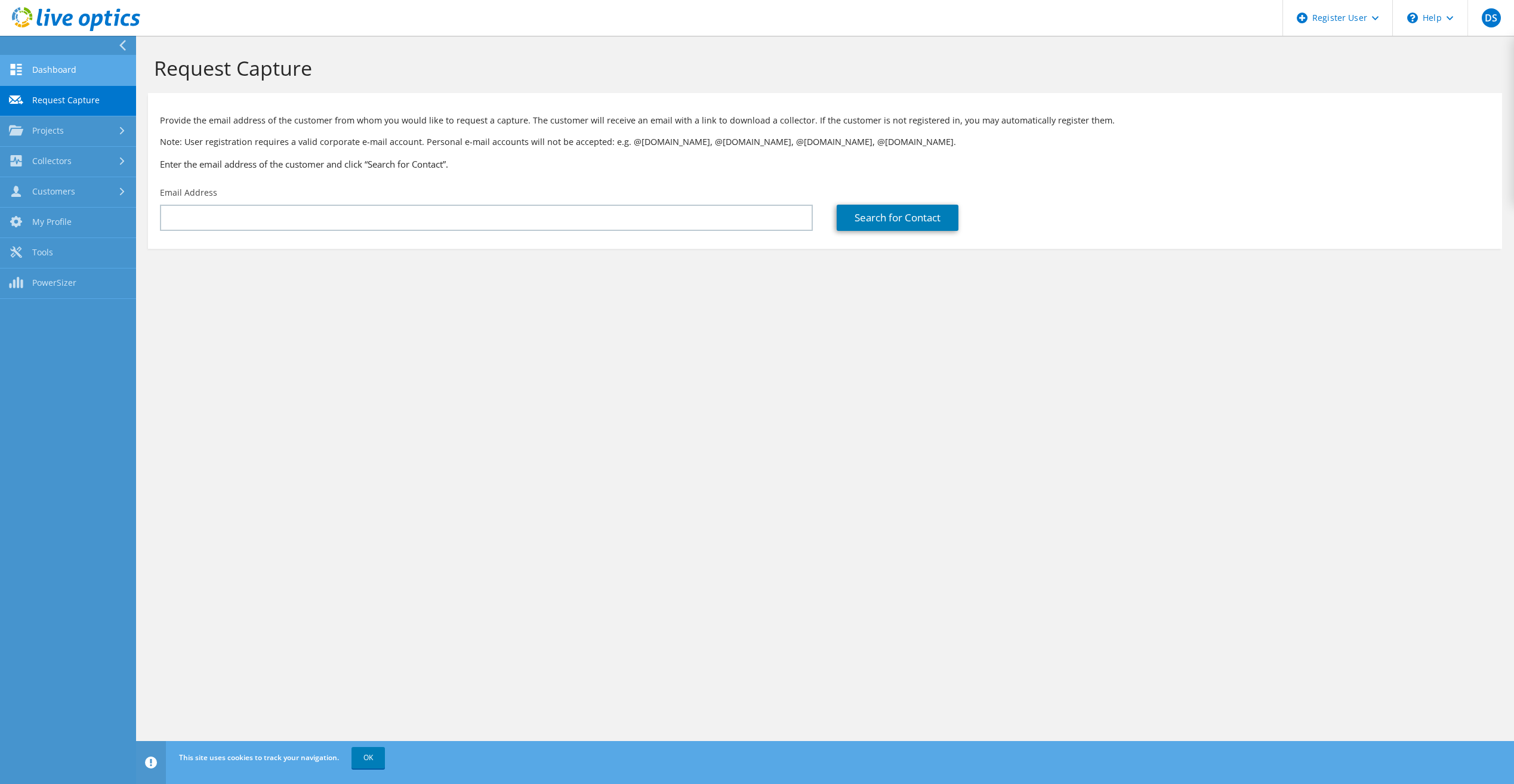
click at [58, 75] on link "Dashboard" at bounding box center [68, 70] width 136 height 30
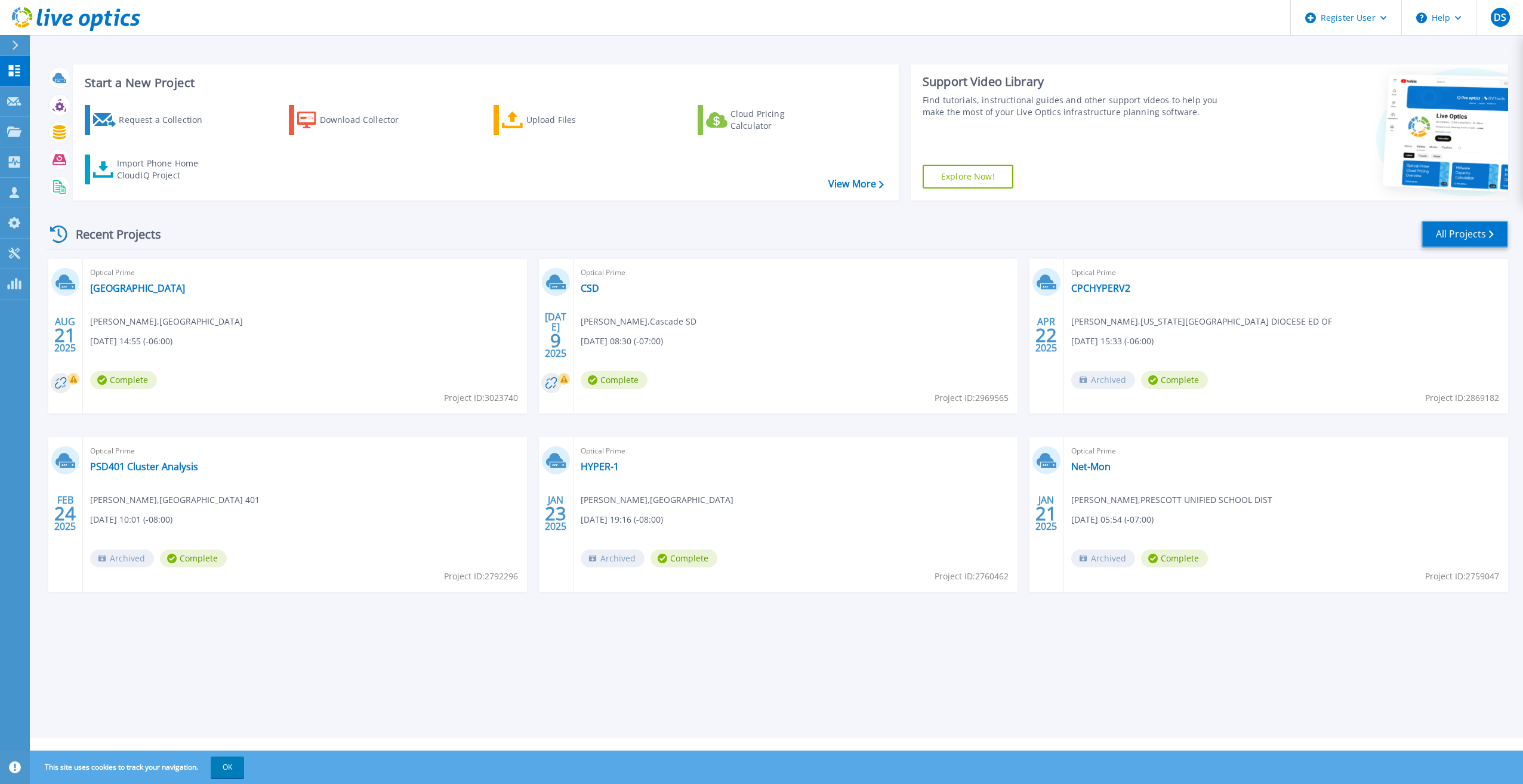
click at [1452, 231] on link "All Projects" at bounding box center [1465, 234] width 86 height 27
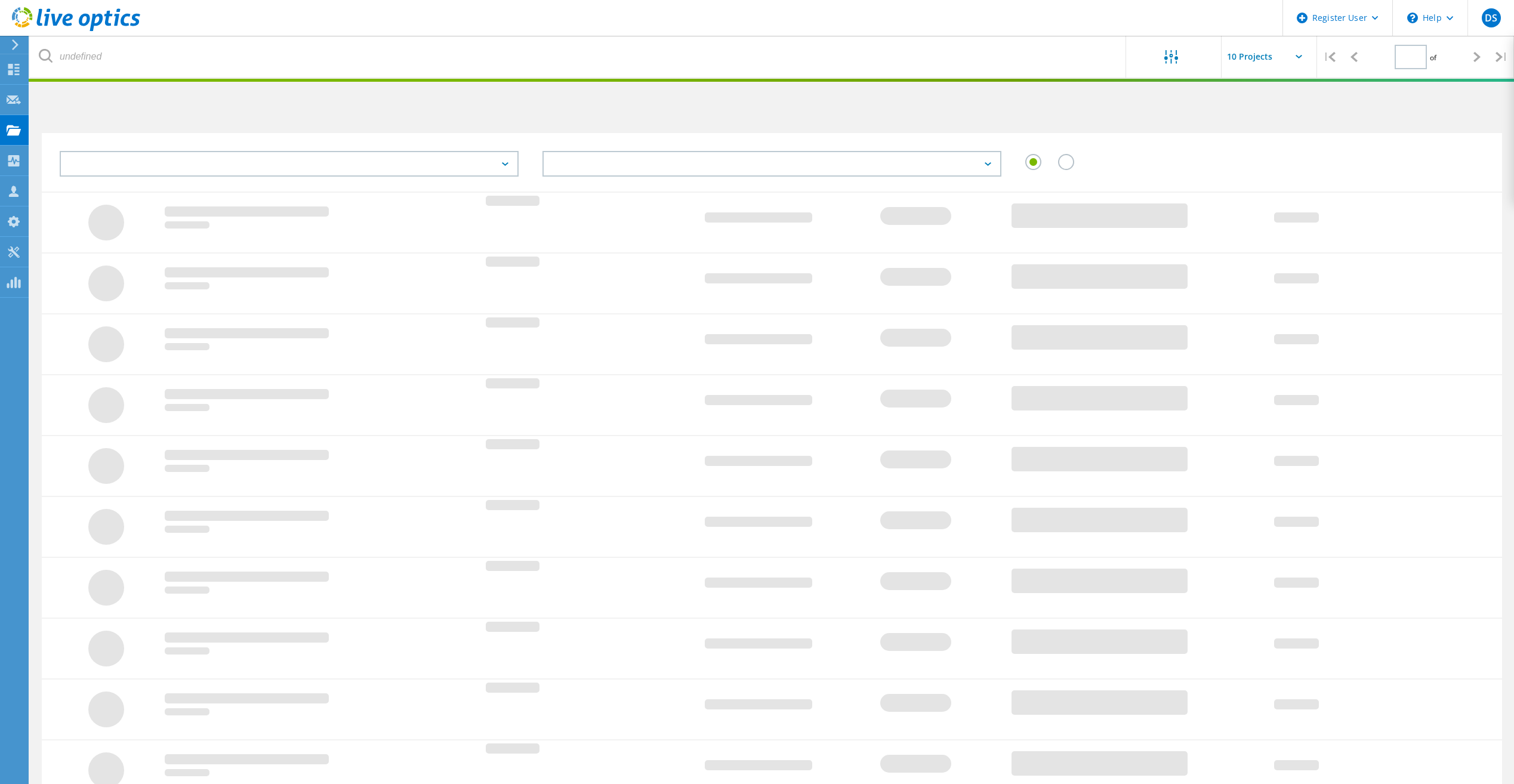
type input "1"
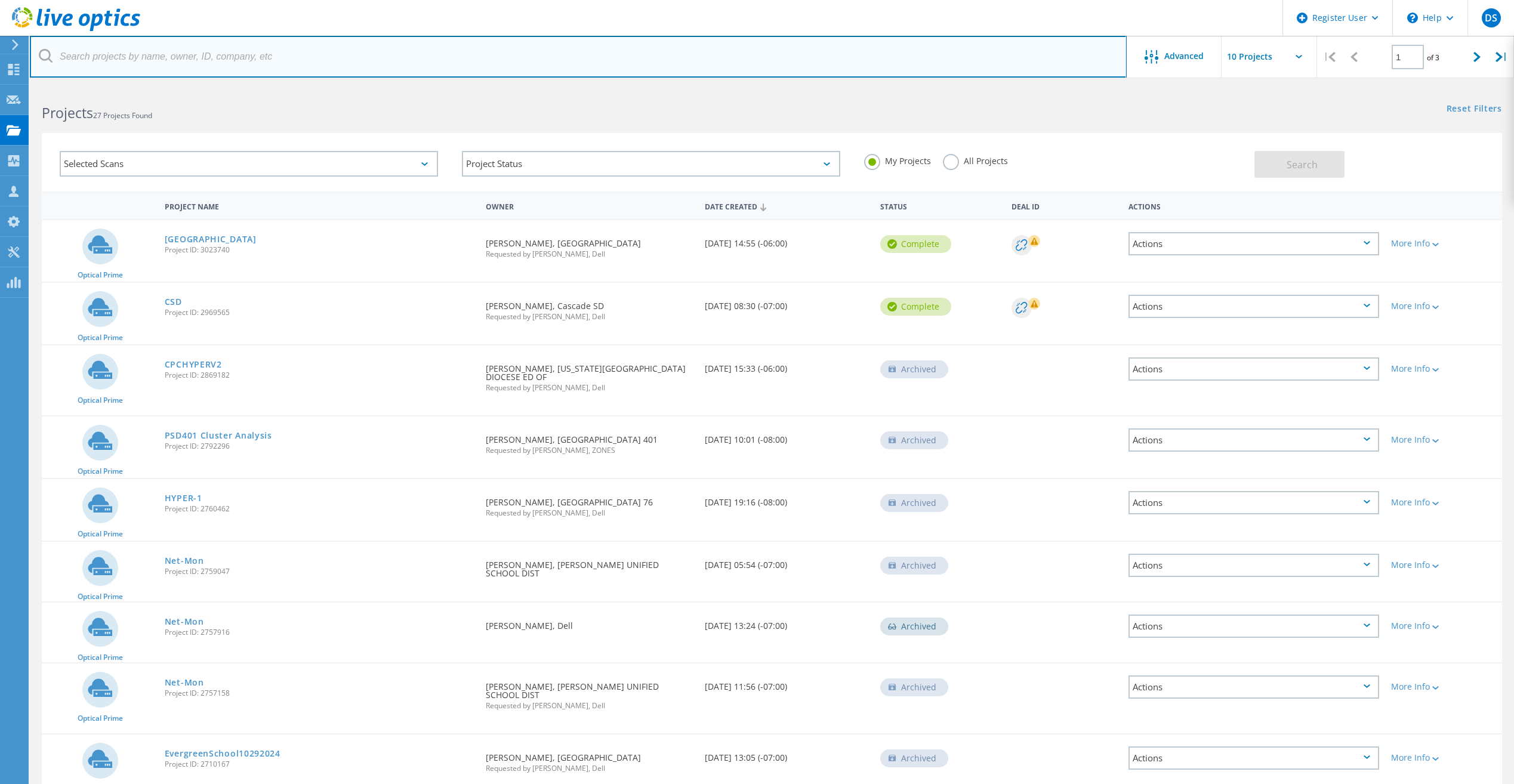
click at [141, 59] on input "text" at bounding box center [578, 57] width 1097 height 42
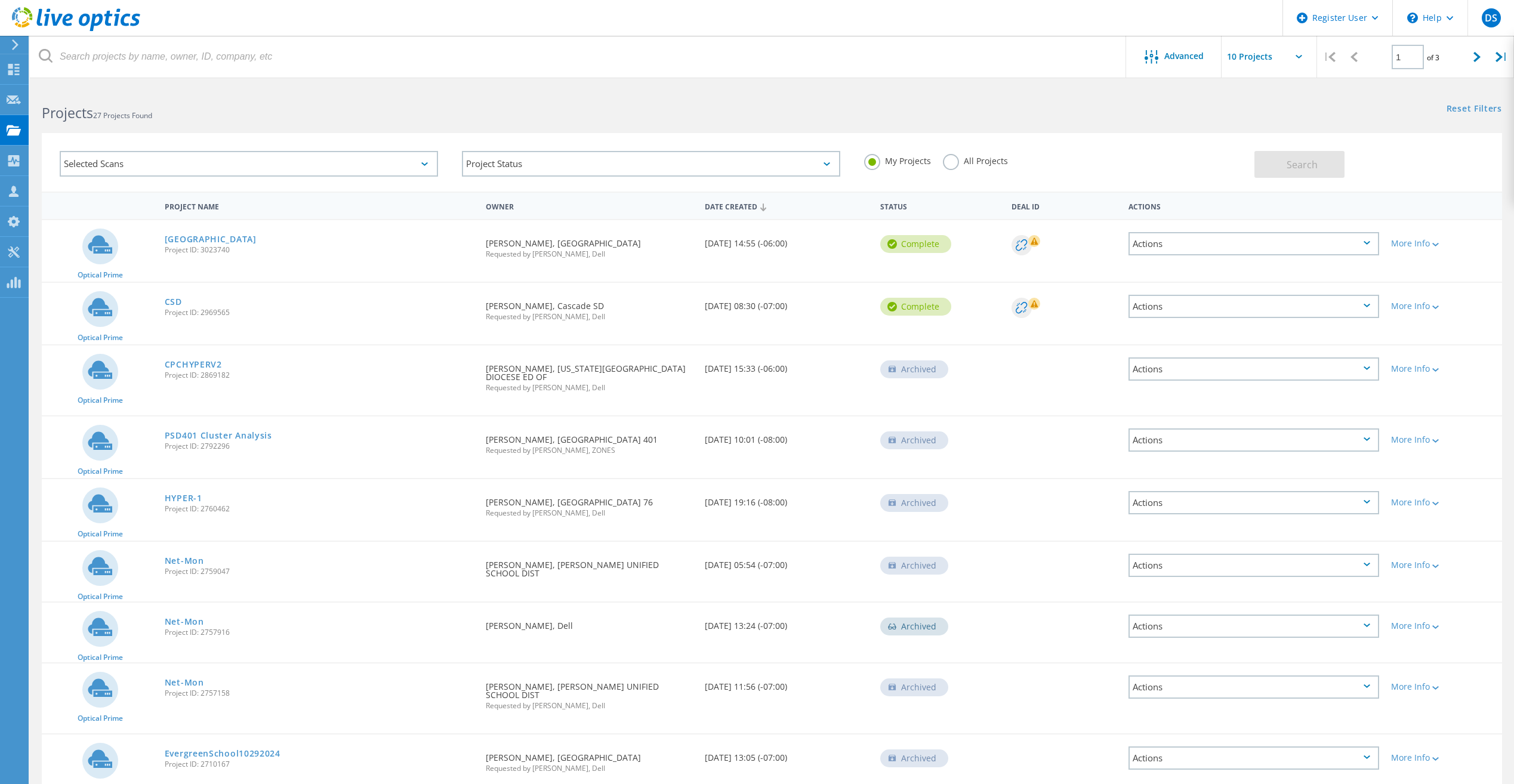
click at [953, 166] on label "All Projects" at bounding box center [975, 160] width 65 height 12
click at [0, 0] on input "All Projects" at bounding box center [0, 0] width 0 height 0
drag, startPoint x: 254, startPoint y: 32, endPoint x: 254, endPoint y: 43, distance: 11.0
click at [254, 35] on header "Register User \n Help Explore Helpful Articles Contact Support DS Dell User Dev…" at bounding box center [757, 17] width 1514 height 36
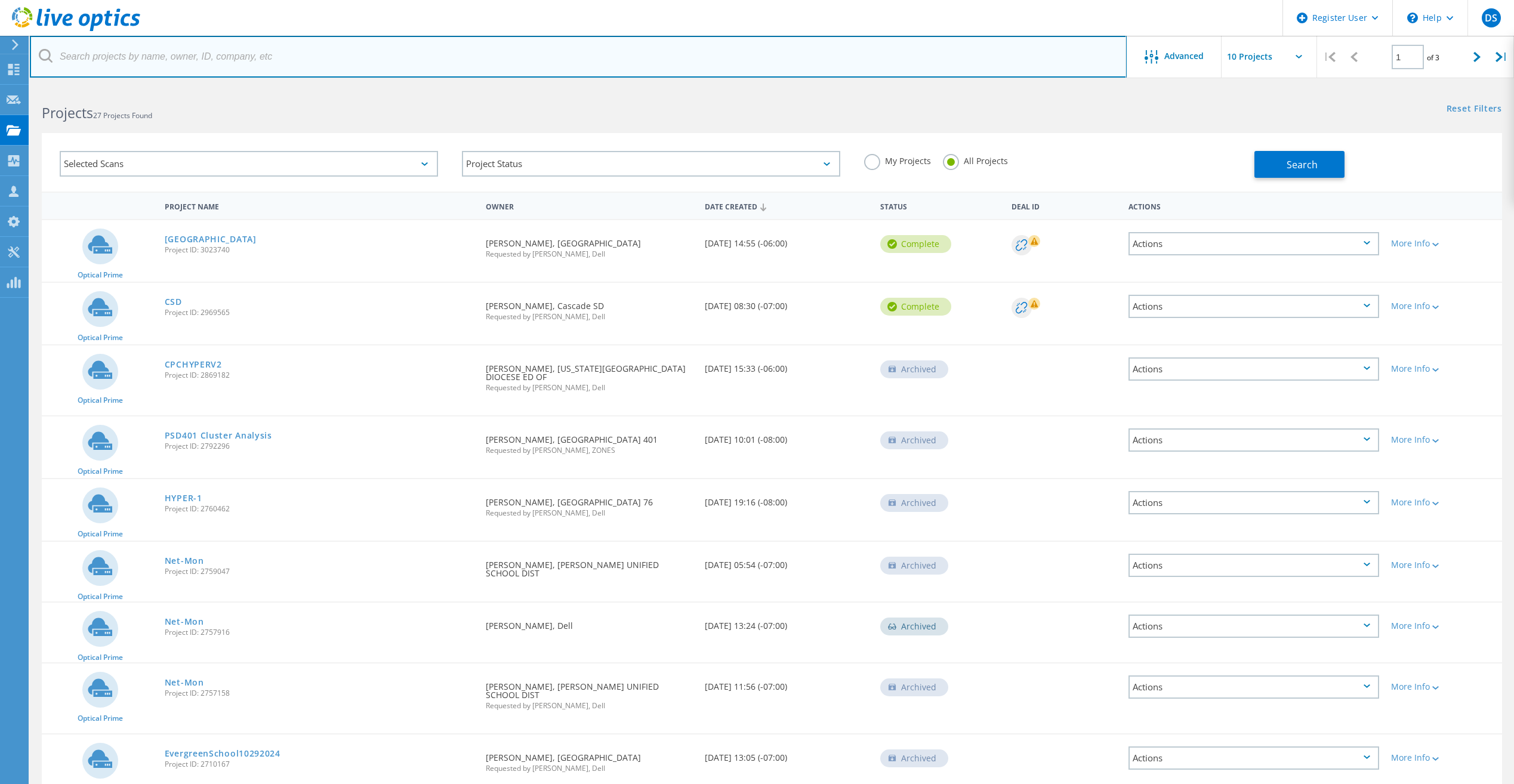
click at [255, 59] on input "text" at bounding box center [578, 57] width 1097 height 42
paste input "[EMAIL_ADDRESS][DOMAIN_NAME]"
type input "[EMAIL_ADDRESS][DOMAIN_NAME]"
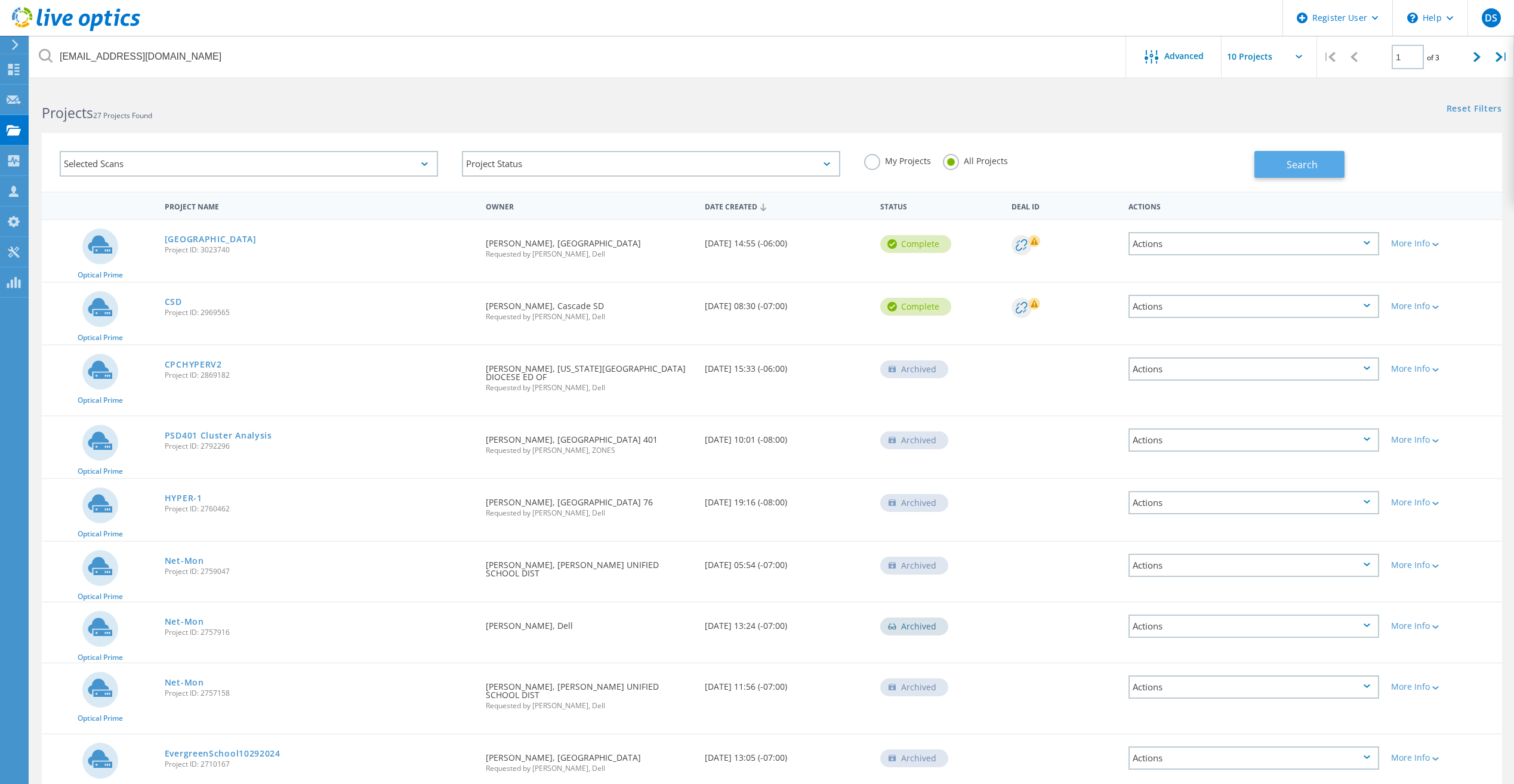
click at [1286, 160] on button "Search" at bounding box center [1299, 164] width 90 height 27
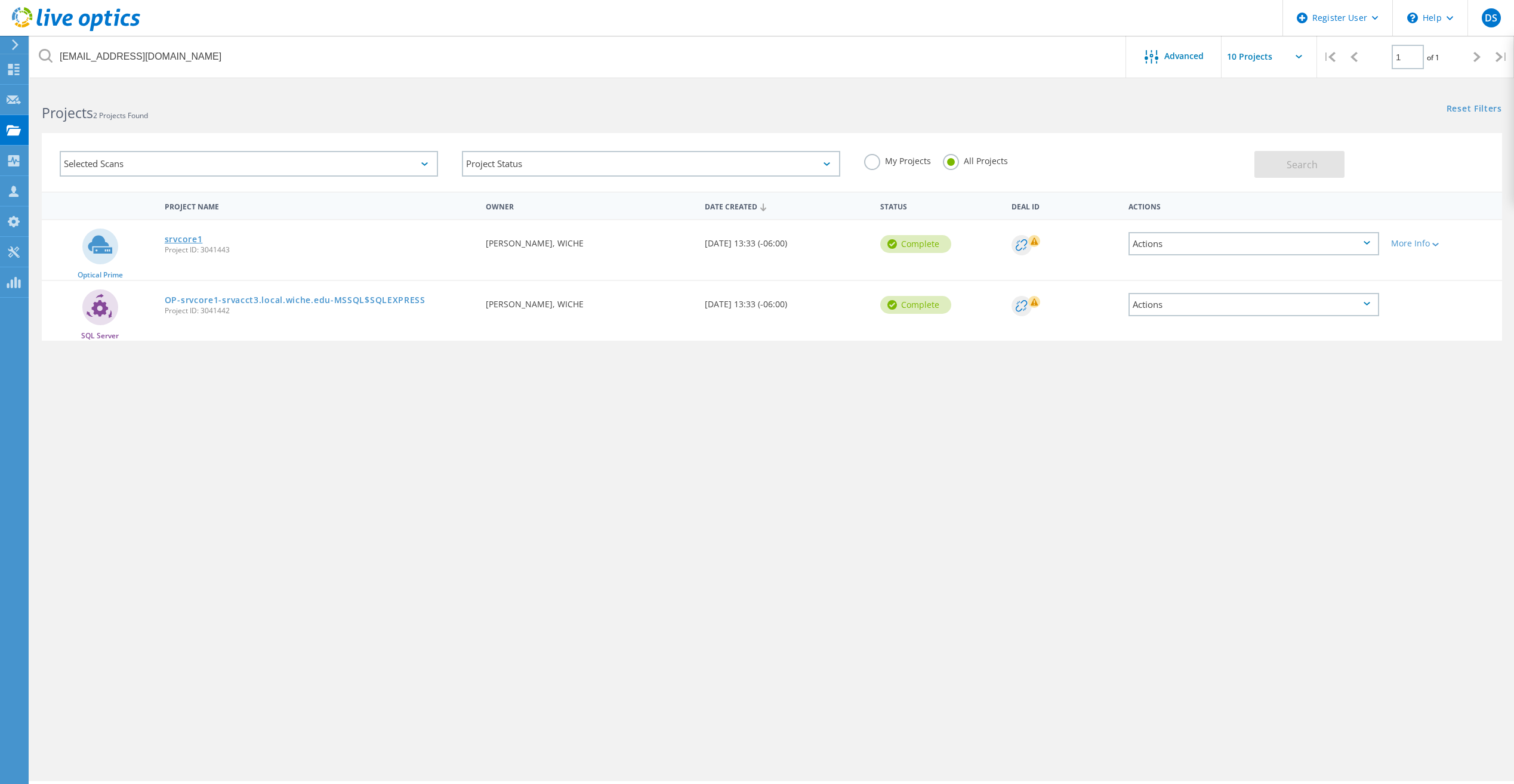
click at [189, 240] on link "srvcore1" at bounding box center [184, 240] width 38 height 9
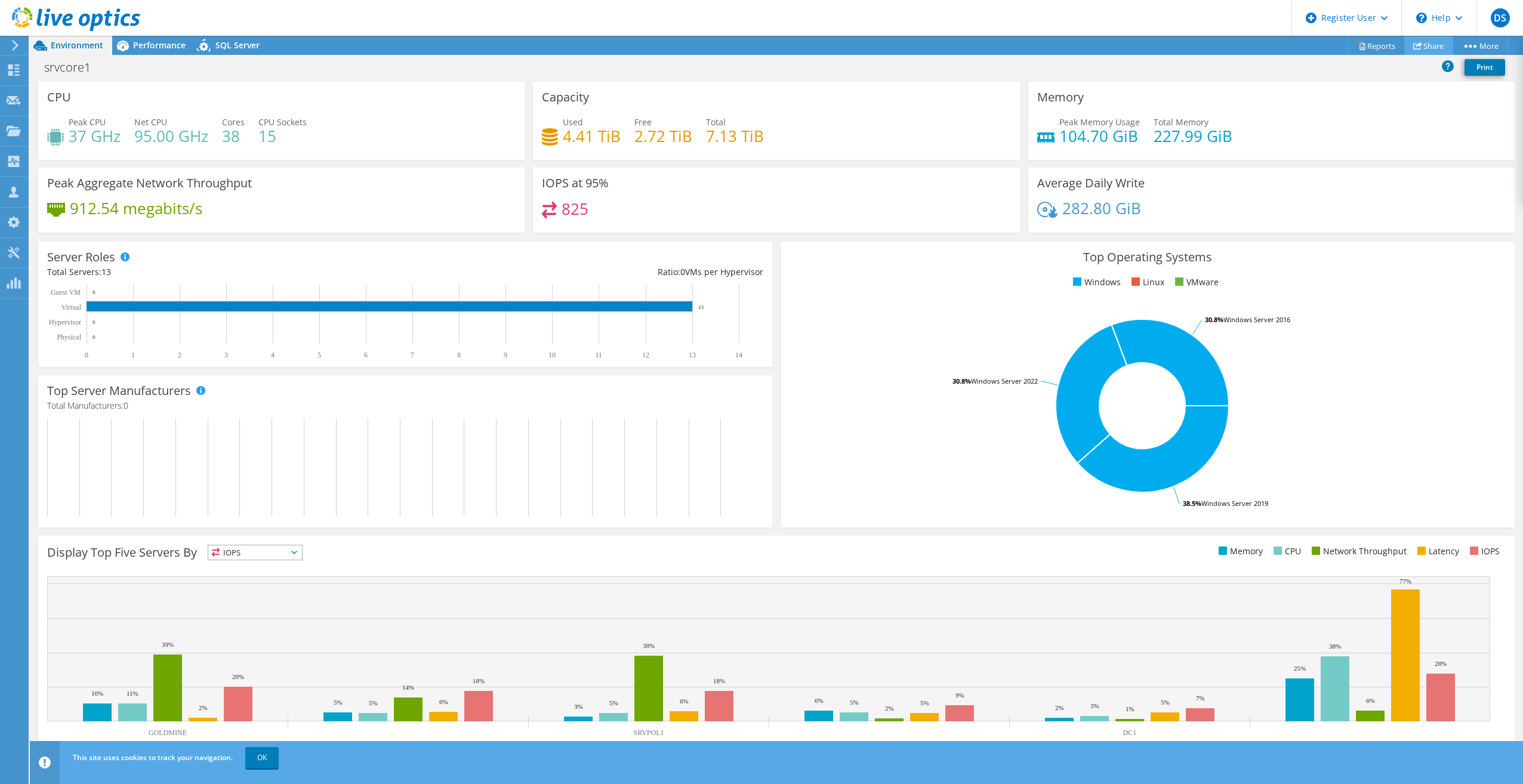
click at [1434, 47] on link "Share" at bounding box center [1429, 45] width 49 height 18
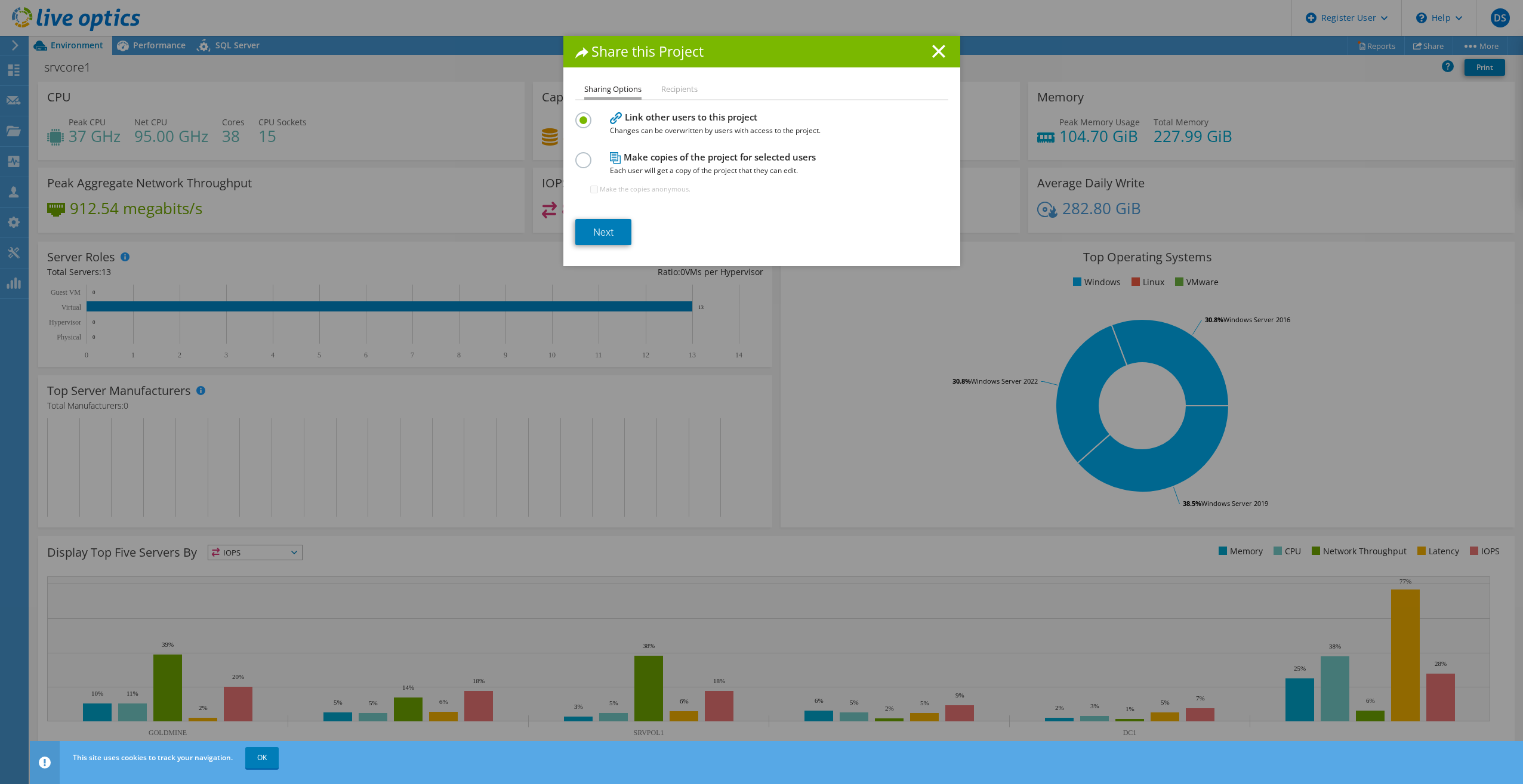
click at [673, 92] on li "Recipients" at bounding box center [680, 89] width 36 height 15
click at [682, 82] on div "Share this Project Sharing Options Recipients Link other users to this project …" at bounding box center [762, 150] width 397 height 230
click at [685, 83] on li "Recipients" at bounding box center [680, 89] width 36 height 15
drag, startPoint x: 682, startPoint y: 83, endPoint x: 675, endPoint y: 89, distance: 9.2
click at [675, 89] on li "Recipients" at bounding box center [680, 89] width 36 height 15
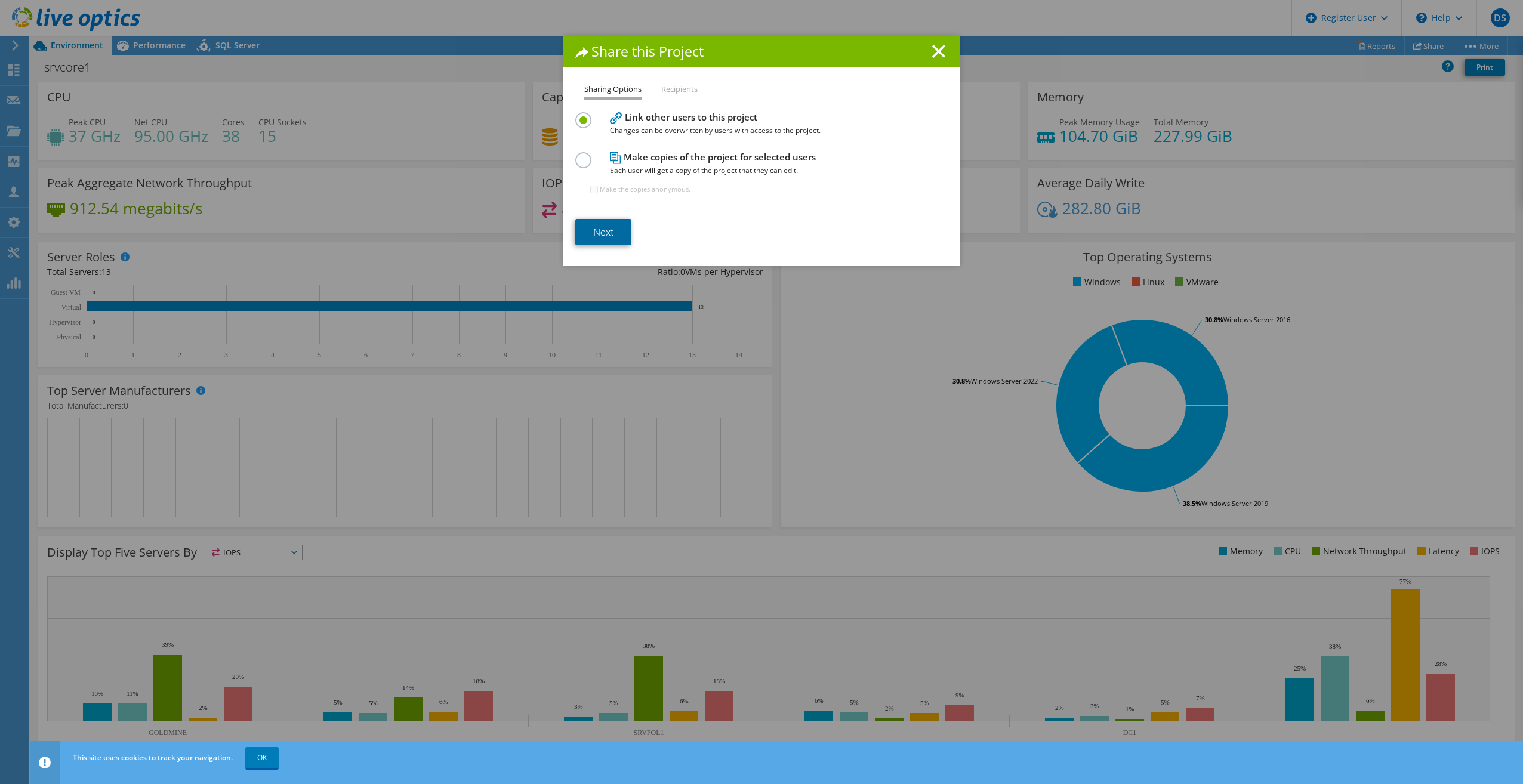
click at [614, 229] on link "Next" at bounding box center [603, 232] width 56 height 26
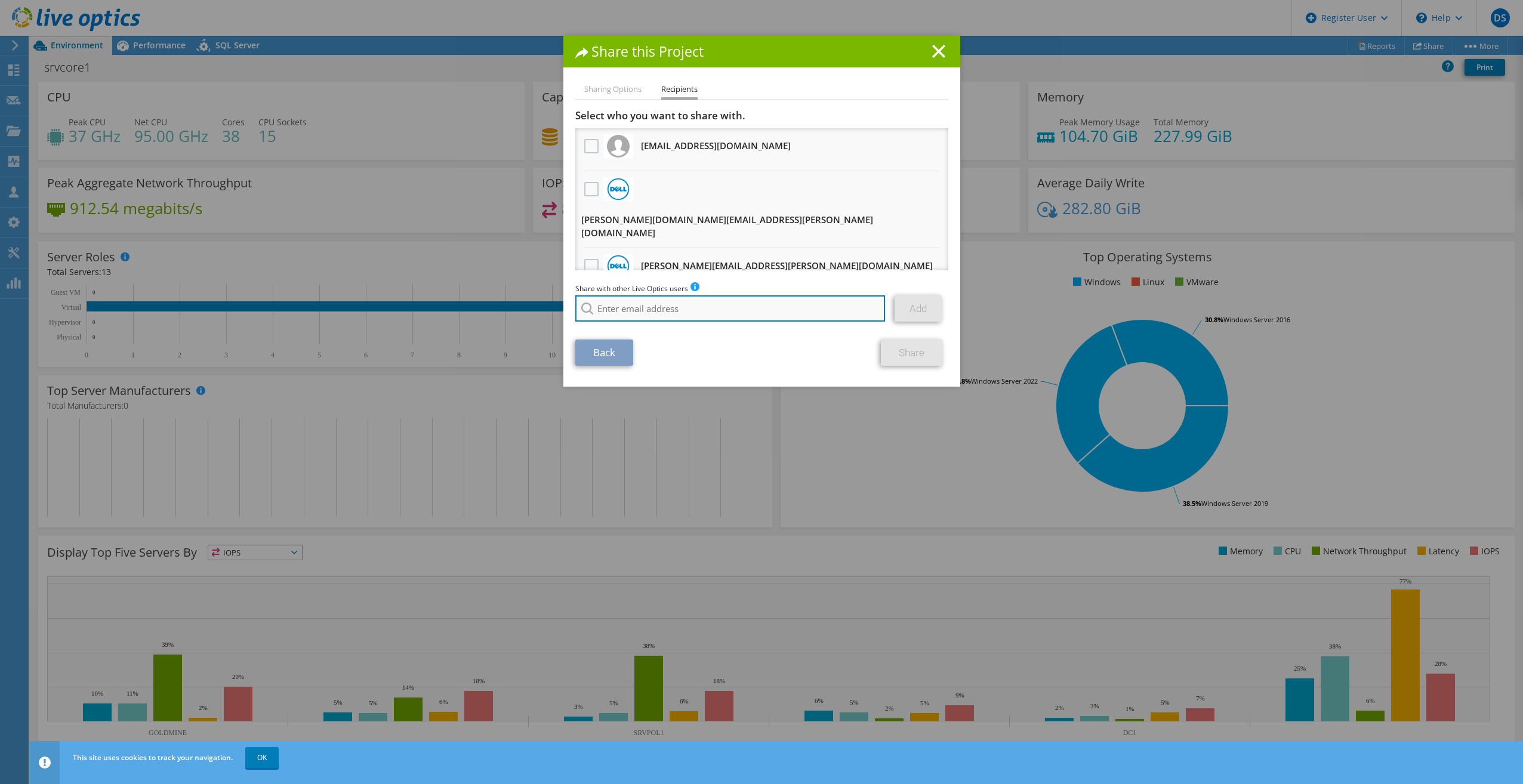
click at [725, 309] on input "search" at bounding box center [730, 309] width 310 height 26
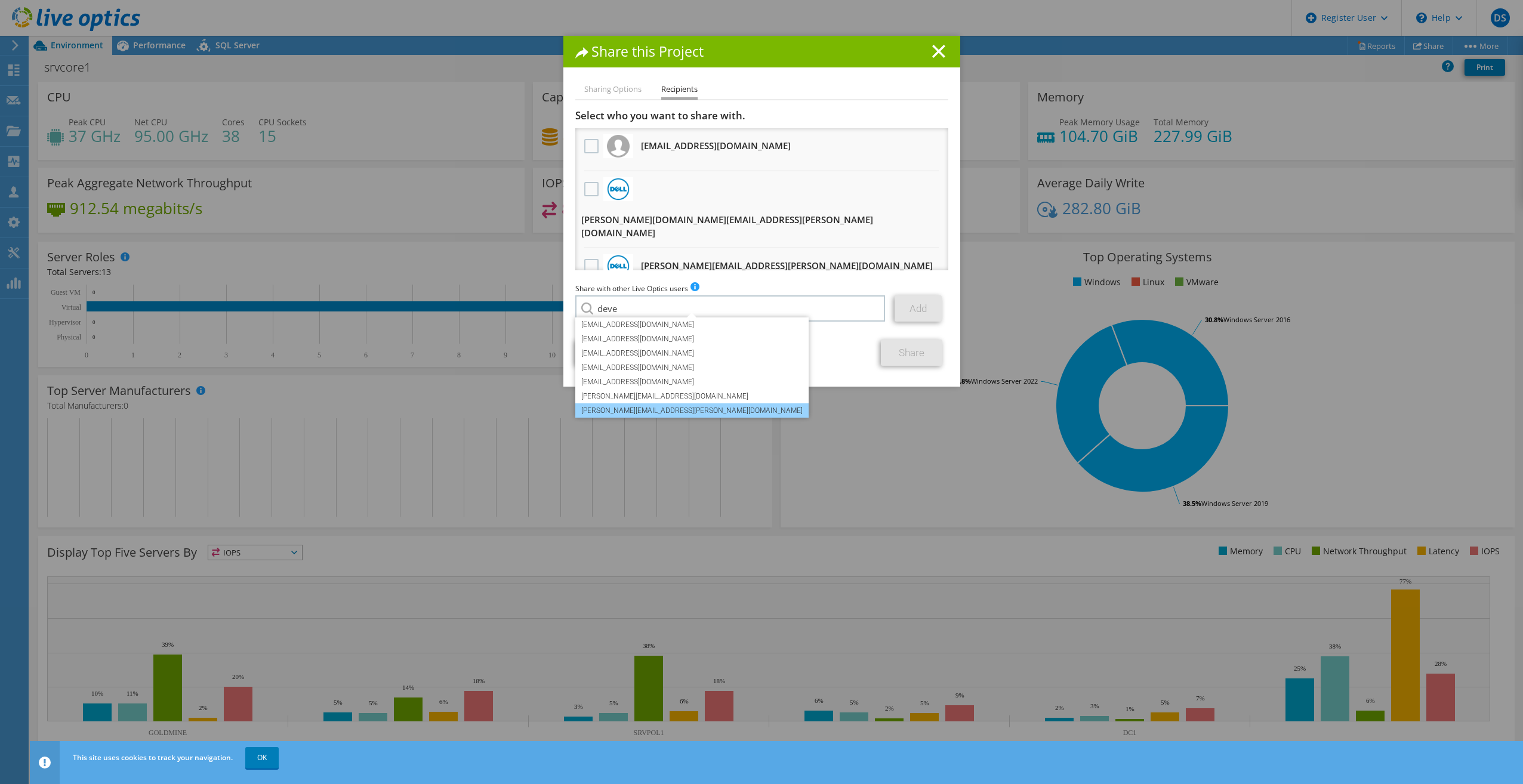
click at [646, 406] on li "[PERSON_NAME][EMAIL_ADDRESS][PERSON_NAME][DOMAIN_NAME]" at bounding box center [691, 411] width 233 height 15
type input "[PERSON_NAME][EMAIL_ADDRESS][PERSON_NAME][DOMAIN_NAME]"
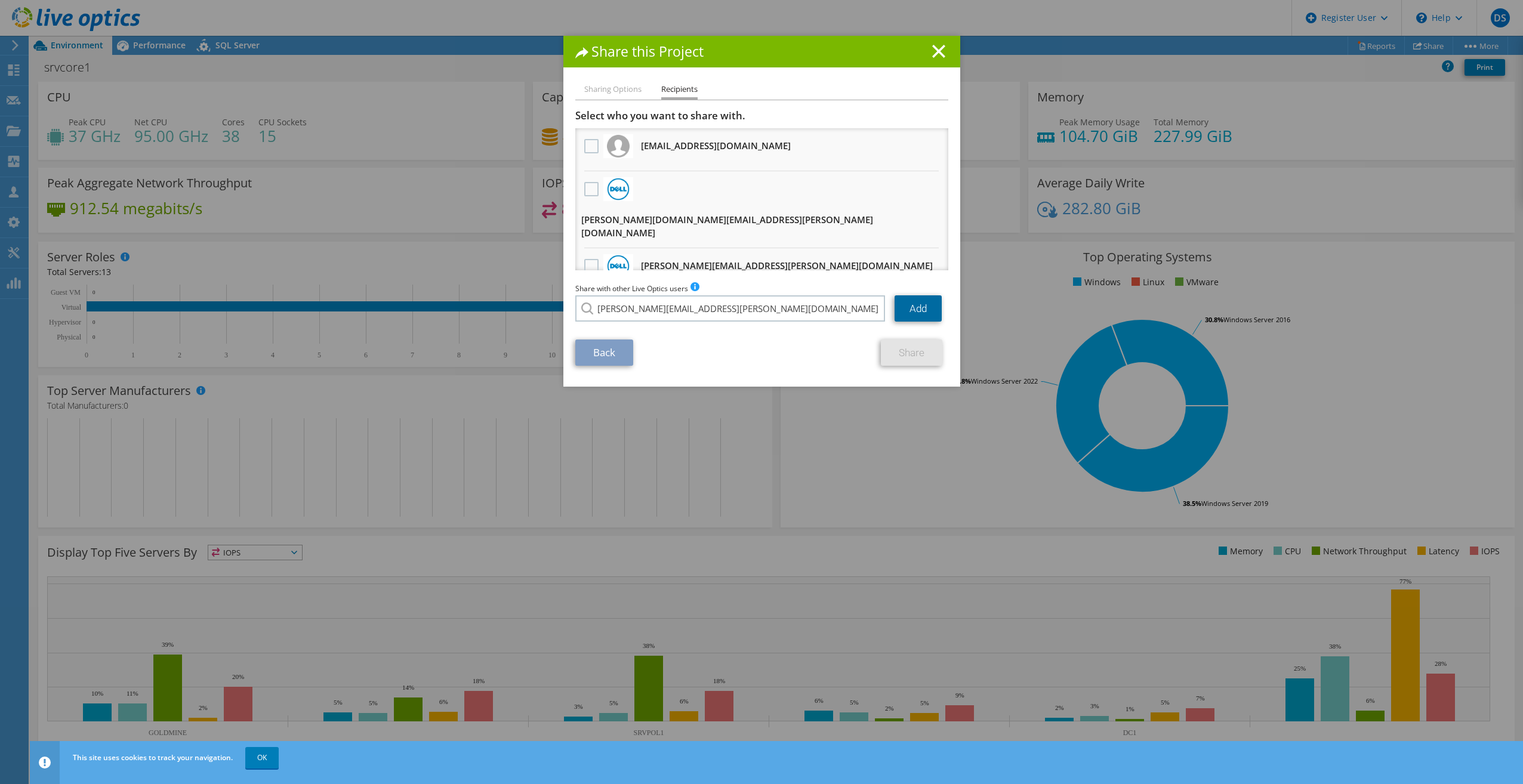
click at [919, 311] on link "Add" at bounding box center [918, 309] width 47 height 26
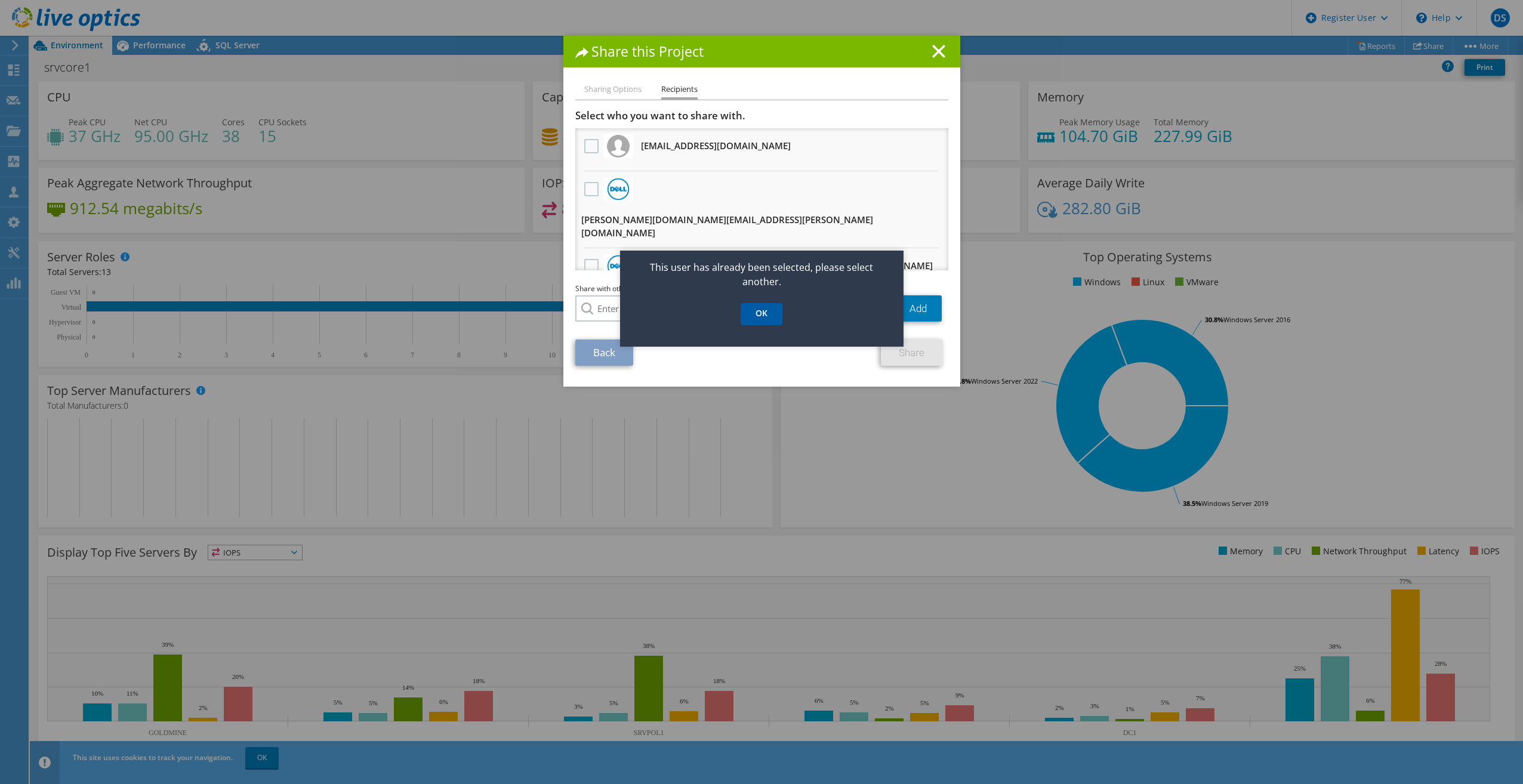
click at [771, 317] on link "OK" at bounding box center [762, 314] width 42 height 22
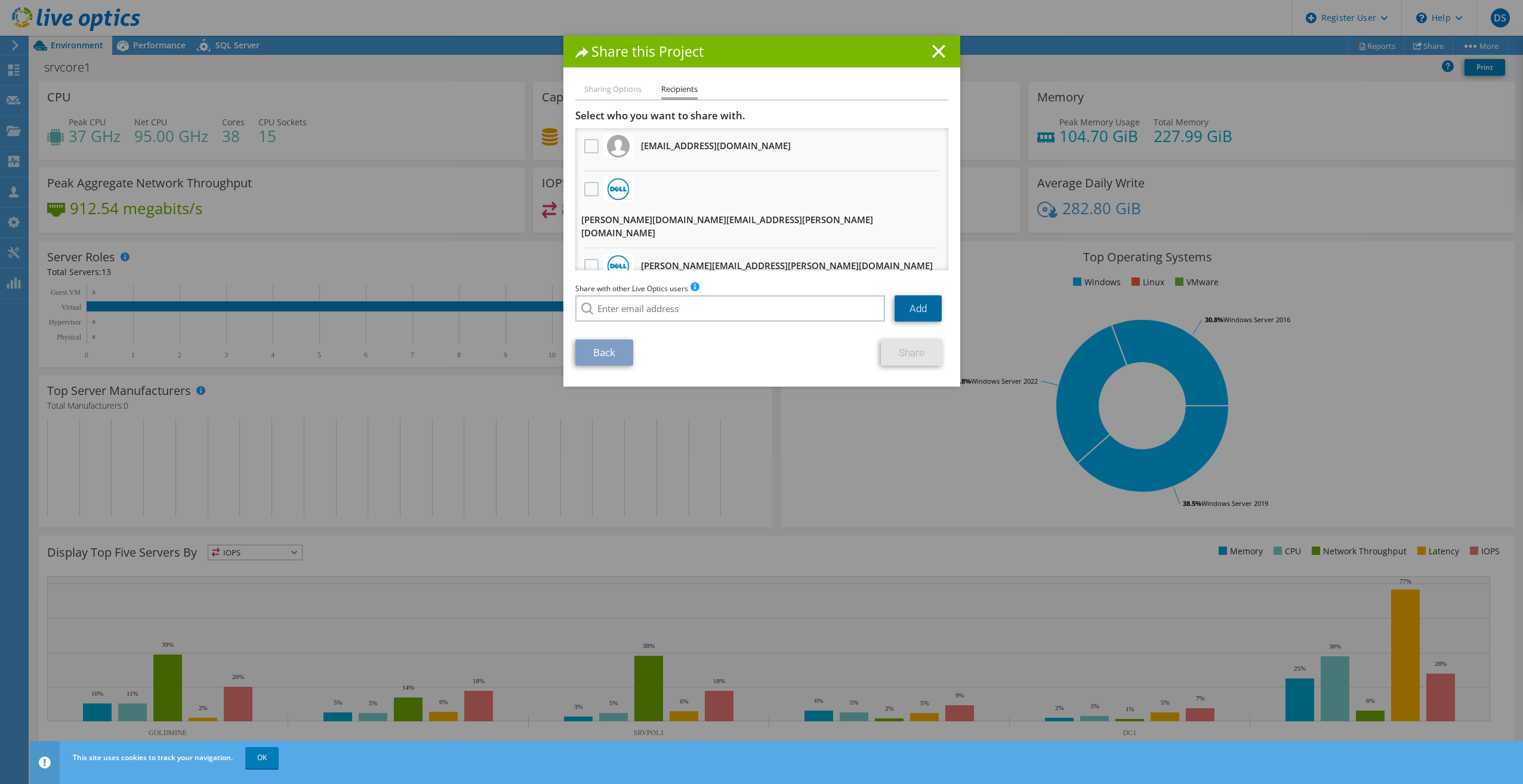
click at [920, 317] on link "Add" at bounding box center [918, 309] width 47 height 26
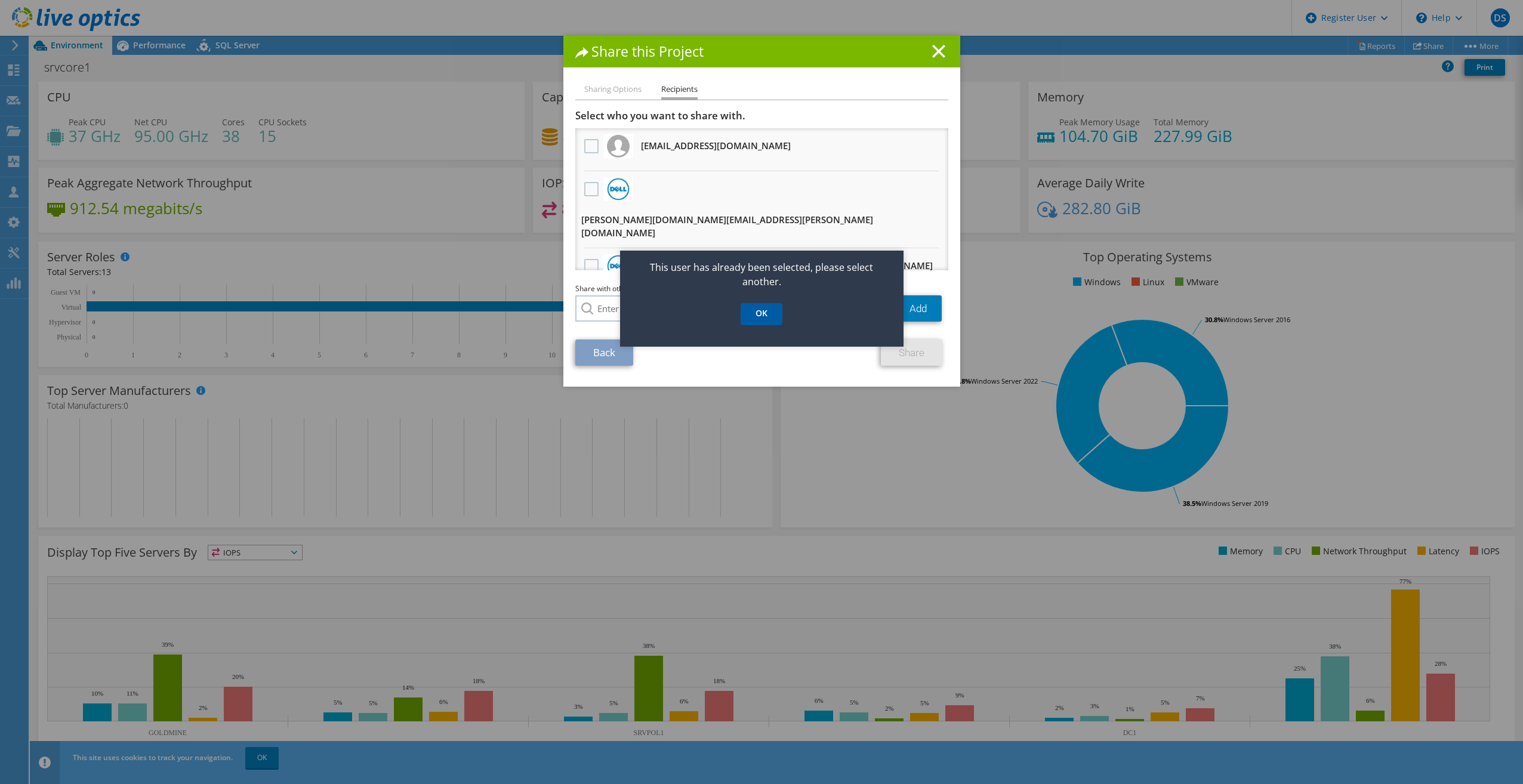
click at [762, 314] on link "OK" at bounding box center [762, 314] width 42 height 22
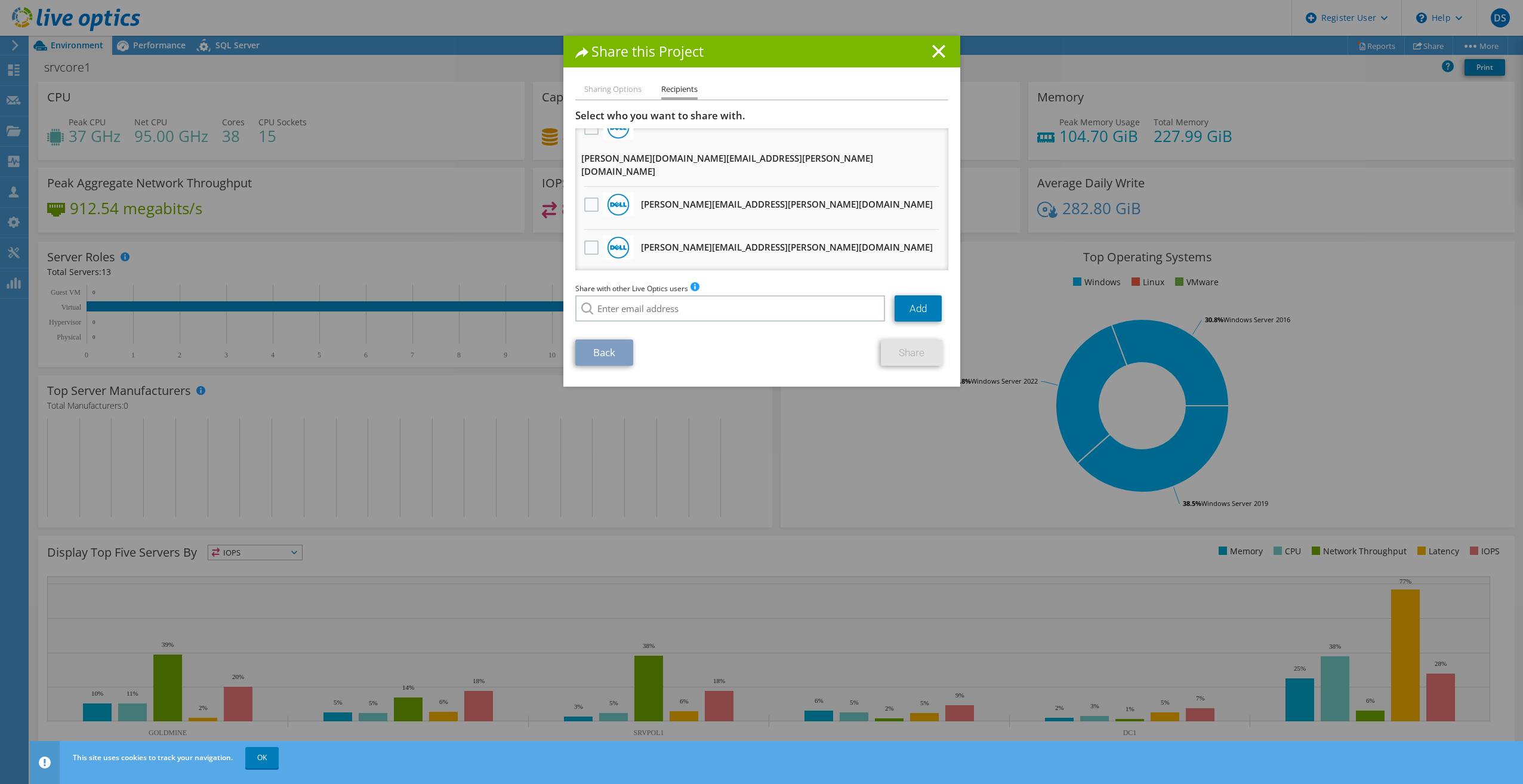
scroll to position [119, 0]
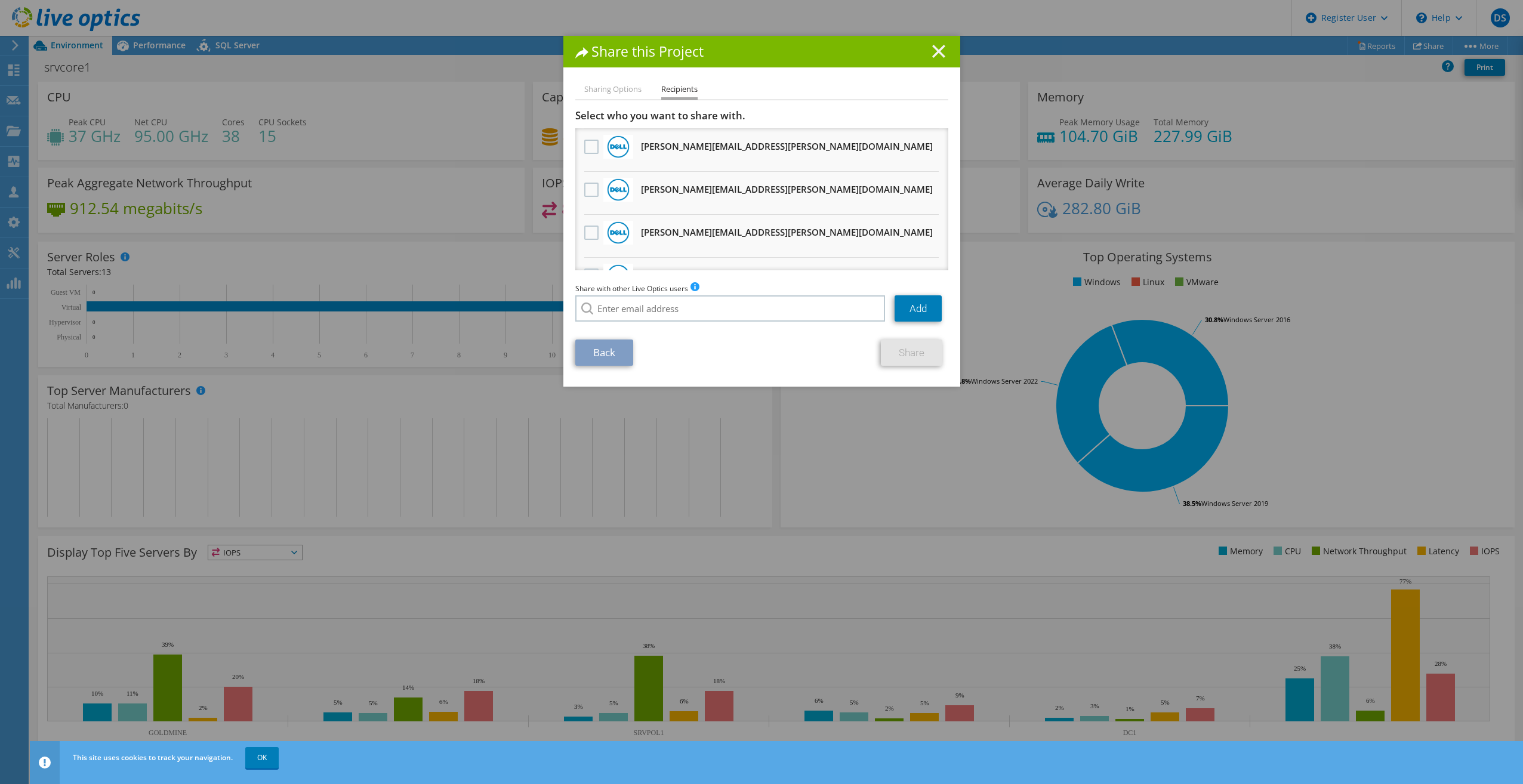
click at [938, 45] on icon at bounding box center [939, 52] width 13 height 13
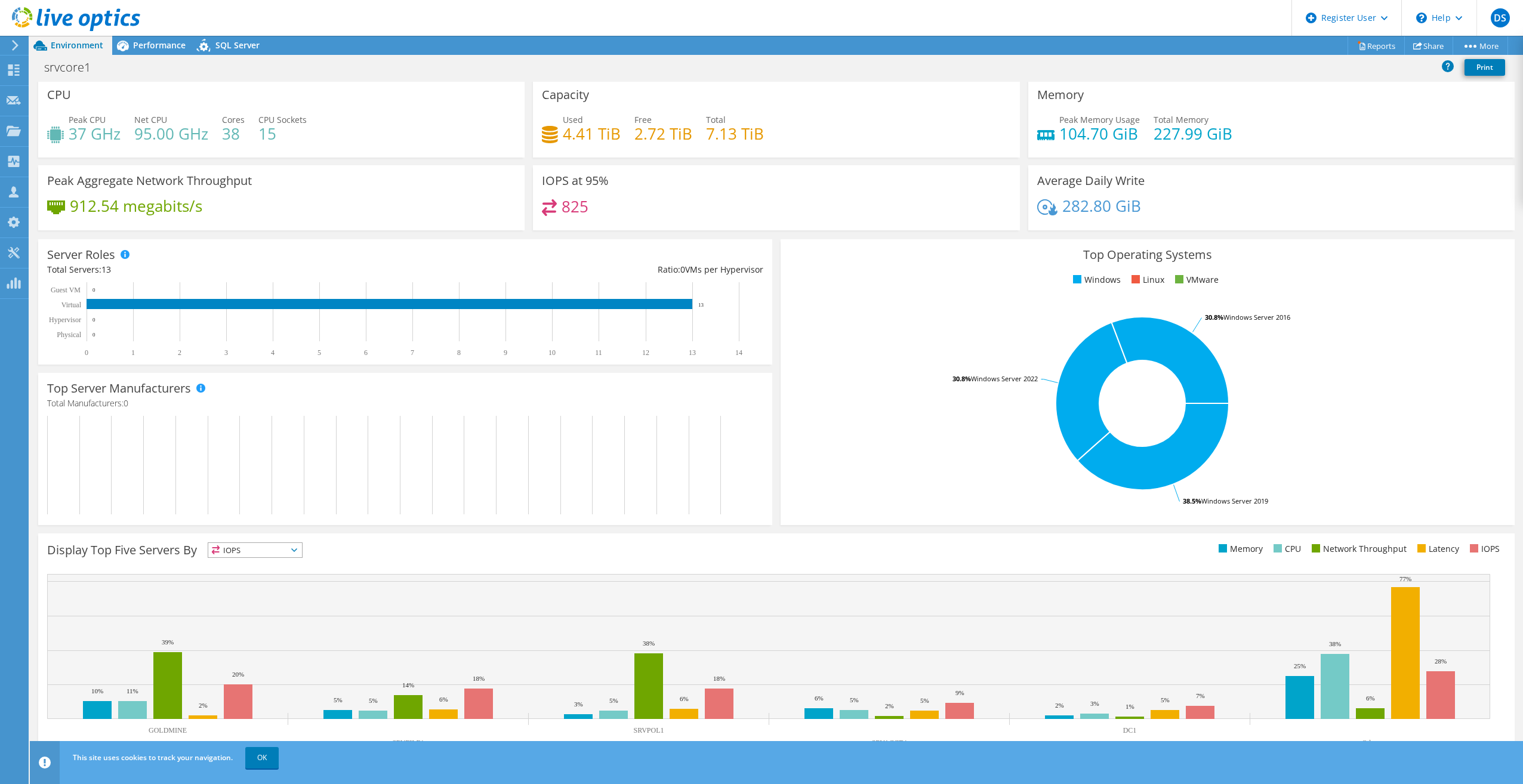
scroll to position [0, 0]
